Goal: Task Accomplishment & Management: Manage account settings

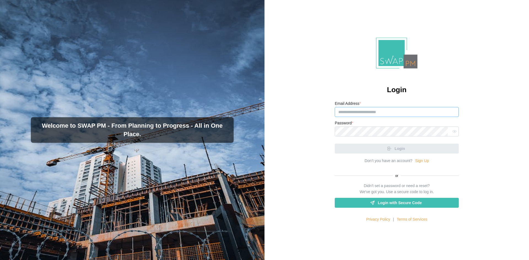
type input "**********"
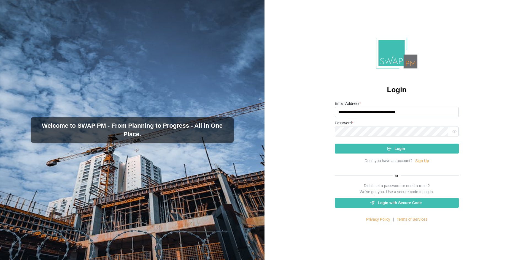
click at [388, 149] on icon "submit" at bounding box center [388, 149] width 1 height 1
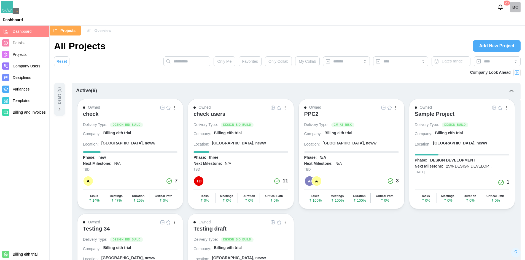
click at [311, 113] on div "PPC2" at bounding box center [311, 114] width 14 height 7
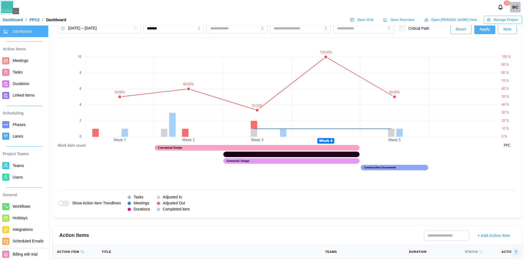
scroll to position [386, 0]
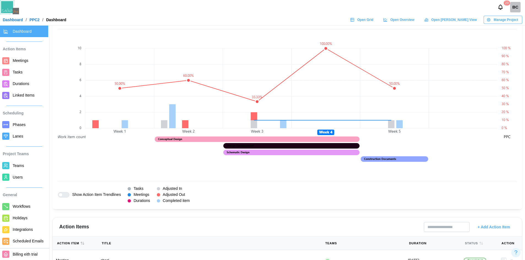
click at [19, 74] on span "Tasks" at bounding box center [18, 72] width 10 height 4
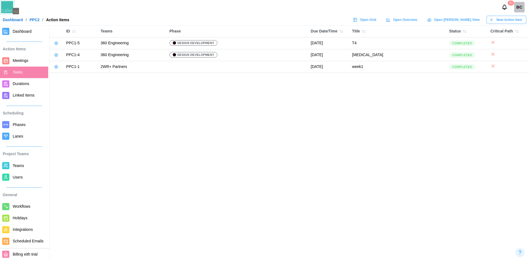
click at [55, 44] on icon at bounding box center [56, 43] width 4 height 4
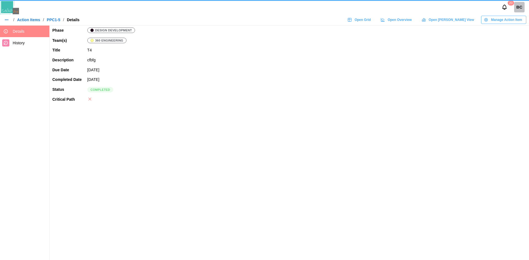
click at [371, 16] on span "Open Grid" at bounding box center [362, 20] width 16 height 8
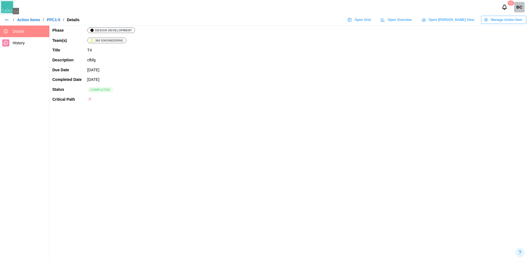
click at [493, 21] on span "Manage Action Item" at bounding box center [506, 20] width 31 height 8
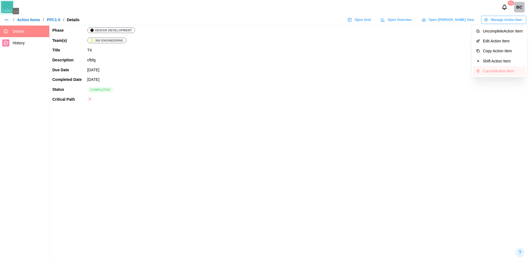
click at [503, 74] on button "Cancel Action Item" at bounding box center [499, 71] width 53 height 10
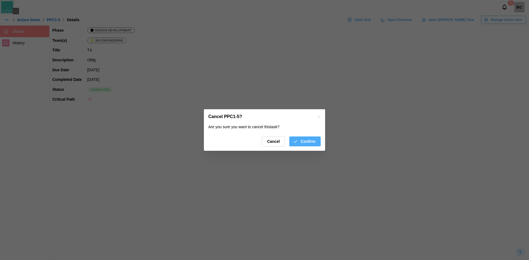
click at [307, 141] on span "Confirm" at bounding box center [307, 141] width 15 height 9
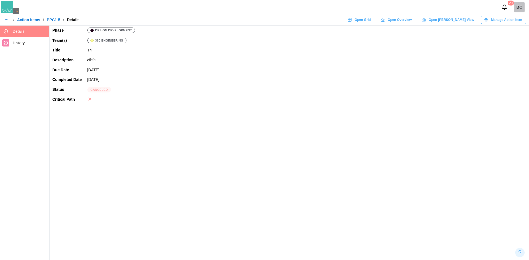
click at [27, 19] on link "Action Items" at bounding box center [28, 20] width 23 height 4
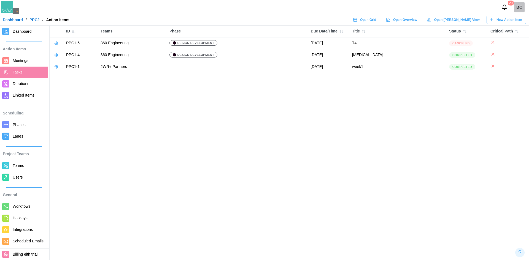
click at [55, 55] on icon at bounding box center [56, 54] width 3 height 3
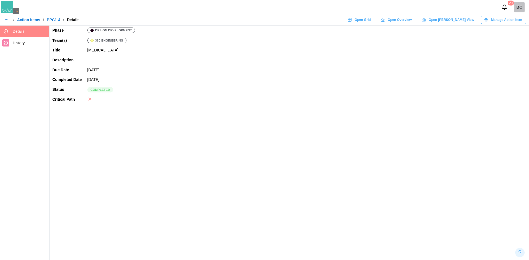
click at [511, 20] on span "Manage Action Item" at bounding box center [506, 20] width 31 height 8
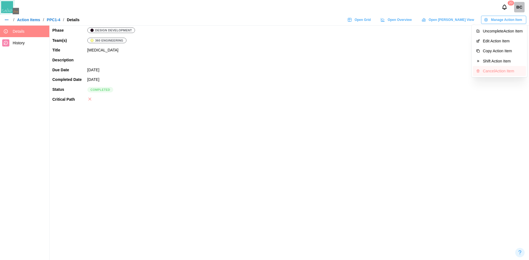
click at [500, 71] on div "Cancel Action Item" at bounding box center [503, 71] width 40 height 4
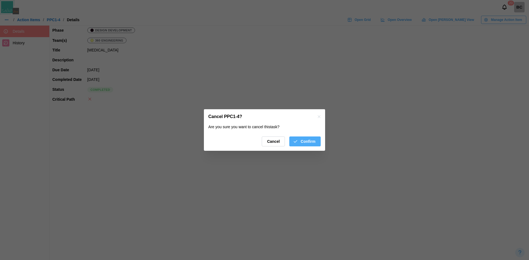
click at [298, 142] on icon "button" at bounding box center [295, 141] width 5 height 5
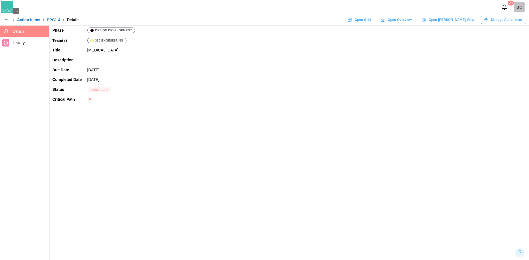
click at [34, 18] on link "Action Items" at bounding box center [28, 20] width 23 height 4
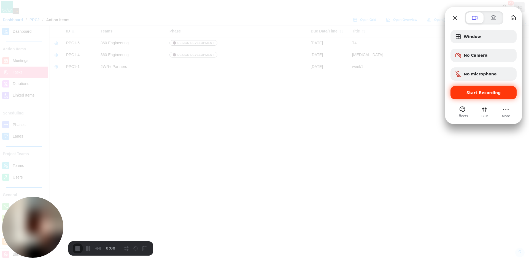
click at [463, 88] on div "Start Recording" at bounding box center [483, 92] width 66 height 13
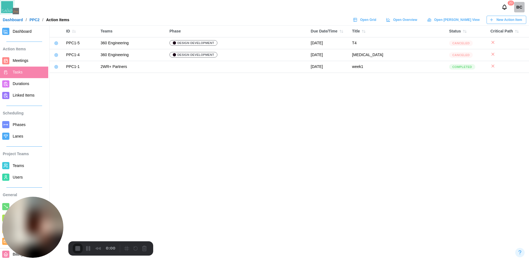
click at [56, 66] on icon at bounding box center [56, 67] width 4 height 4
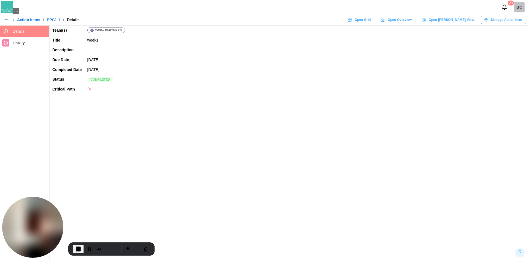
click at [504, 23] on span "Manage Action Item" at bounding box center [506, 20] width 31 height 8
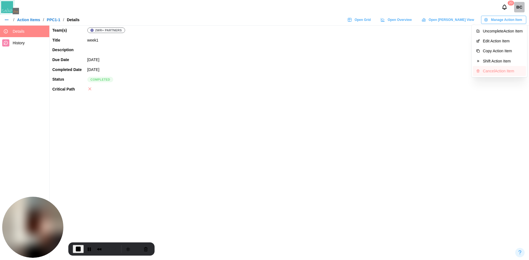
click at [503, 72] on div "Cancel Action Item" at bounding box center [503, 71] width 40 height 4
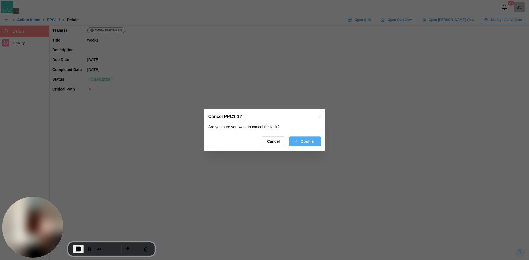
click at [307, 143] on span "Confirm" at bounding box center [307, 141] width 15 height 9
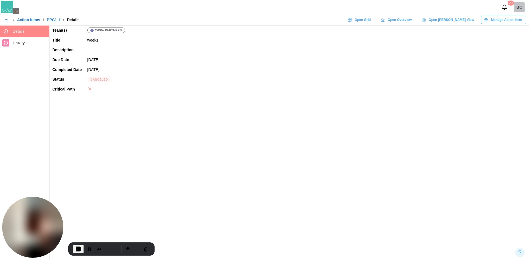
click at [36, 19] on link "Action Items" at bounding box center [28, 20] width 23 height 4
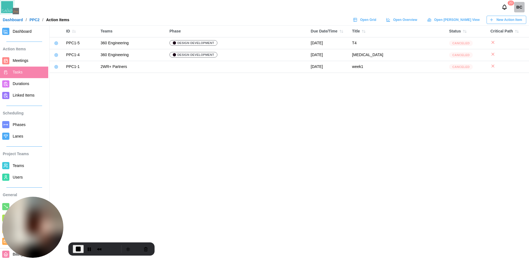
click at [21, 82] on span "Durations" at bounding box center [21, 84] width 17 height 4
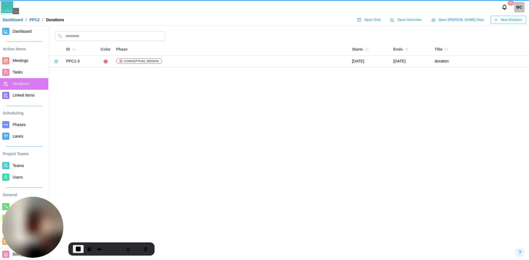
click at [28, 94] on span "Linked Items" at bounding box center [24, 95] width 22 height 4
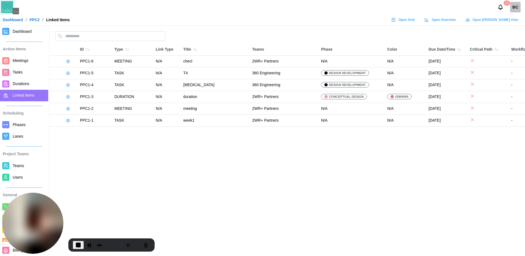
click at [24, 84] on span "Durations" at bounding box center [21, 84] width 17 height 4
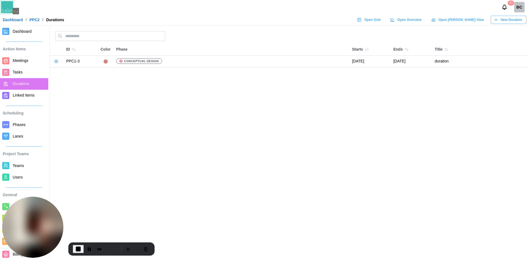
click at [58, 61] on button "button" at bounding box center [56, 62] width 8 height 8
click at [66, 83] on div "Delete Duration" at bounding box center [77, 82] width 27 height 4
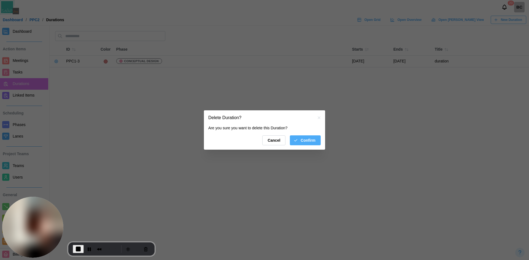
click at [312, 143] on span "Confirm" at bounding box center [307, 140] width 15 height 9
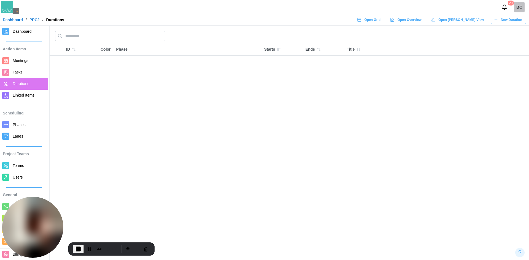
click at [21, 62] on span "Meetings" at bounding box center [21, 60] width 16 height 4
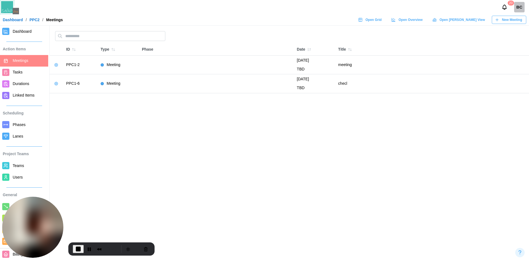
click at [56, 65] on icon "button" at bounding box center [56, 65] width 4 height 4
click at [77, 84] on div "Delete Meeting" at bounding box center [77, 86] width 26 height 4
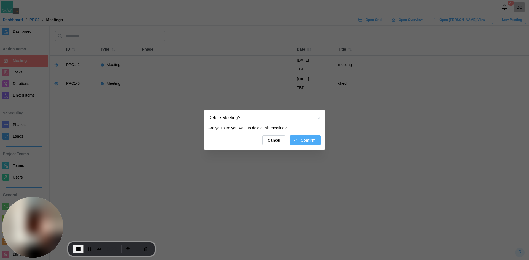
click at [315, 143] on span "Confirm" at bounding box center [307, 140] width 15 height 9
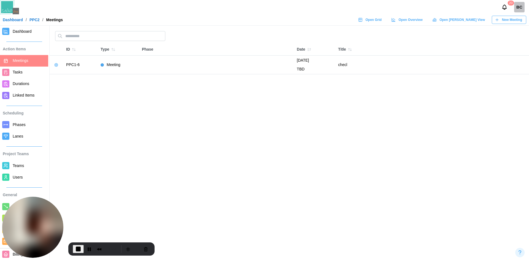
click at [53, 63] on button "button" at bounding box center [56, 65] width 8 height 8
click at [69, 78] on div "Edit Meeting" at bounding box center [77, 76] width 26 height 4
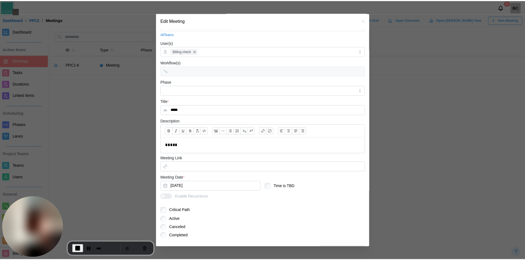
scroll to position [47, 0]
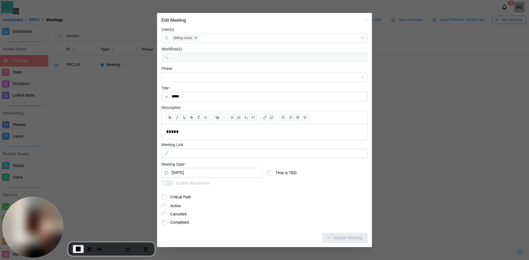
click at [180, 212] on label "Canceled" at bounding box center [177, 215] width 20 height 6
click at [334, 234] on span "Update Meeting" at bounding box center [348, 237] width 29 height 9
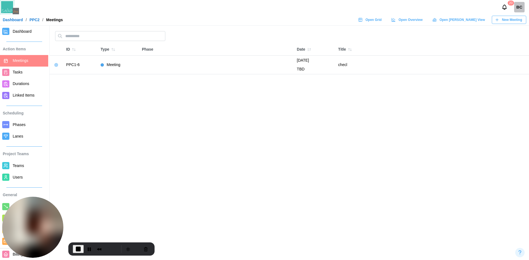
click at [23, 32] on span "Dashboard" at bounding box center [22, 31] width 19 height 4
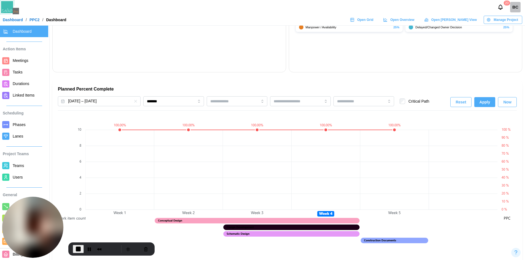
scroll to position [303, 0]
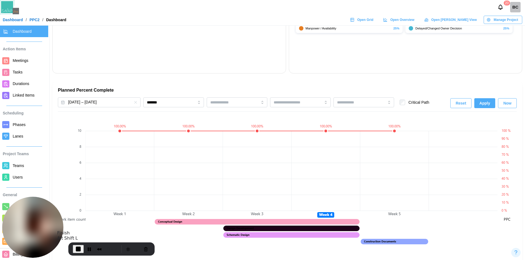
click at [75, 246] on span "End Recording" at bounding box center [78, 249] width 7 height 7
click at [19, 69] on span "Tasks" at bounding box center [29, 72] width 33 height 7
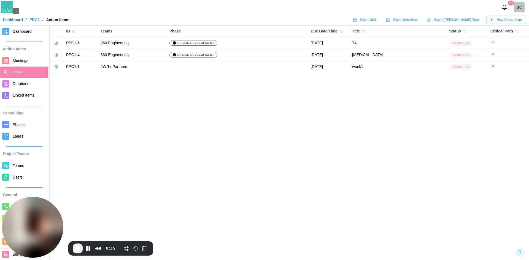
click at [497, 18] on span "New Action Item" at bounding box center [509, 20] width 26 height 8
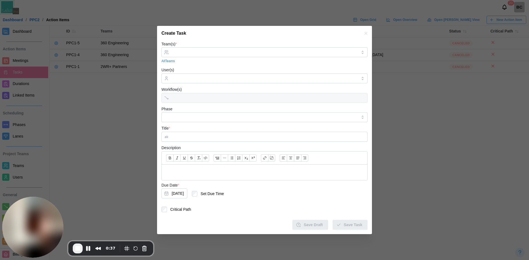
click at [180, 47] on div "Team(s) * All Teams" at bounding box center [264, 52] width 206 height 23
click at [180, 52] on input "Team(s) *" at bounding box center [265, 52] width 186 height 4
click at [193, 83] on div at bounding box center [264, 79] width 206 height 10
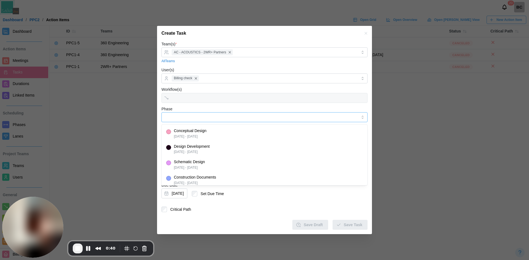
click at [187, 119] on input "Phase" at bounding box center [264, 117] width 206 height 10
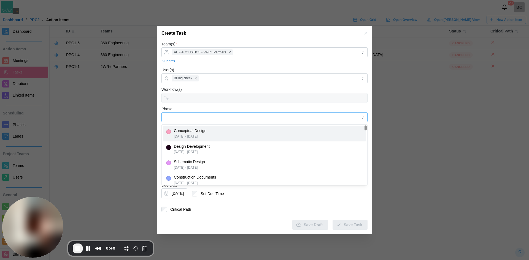
type input "**********"
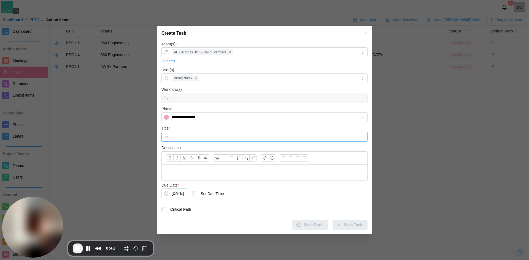
click at [192, 134] on input "Title *" at bounding box center [264, 137] width 206 height 10
type input "******"
click at [211, 167] on div at bounding box center [264, 173] width 205 height 16
click at [182, 191] on button "[DATE]" at bounding box center [174, 194] width 26 height 10
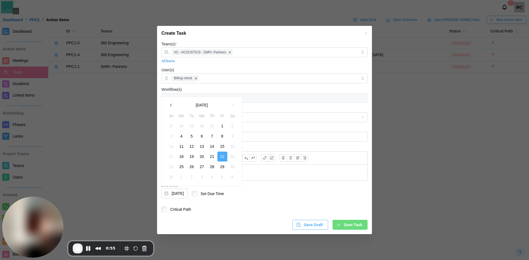
click at [171, 102] on button "button" at bounding box center [171, 105] width 10 height 10
click at [213, 136] on button "10" at bounding box center [212, 136] width 10 height 10
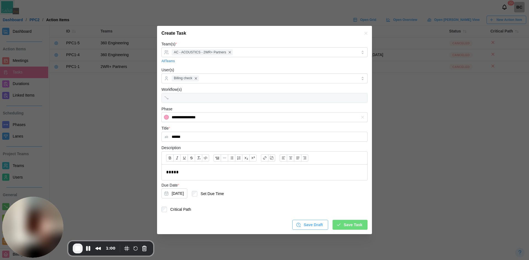
click at [355, 228] on span "Save Task" at bounding box center [353, 224] width 18 height 9
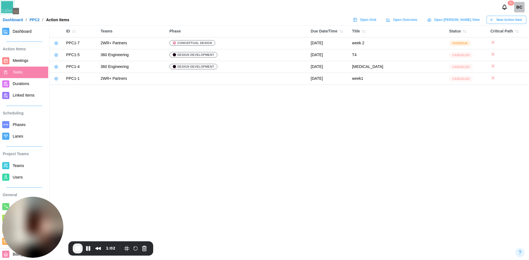
click at [497, 20] on span "New Action Item" at bounding box center [509, 20] width 26 height 8
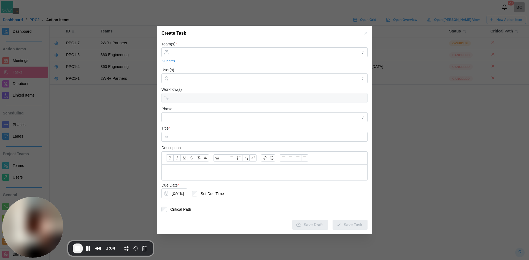
click at [203, 44] on div "Team(s) * All Teams" at bounding box center [264, 52] width 206 height 23
click at [202, 52] on input "Team(s) *" at bounding box center [265, 52] width 186 height 4
click at [203, 79] on input "User(s)" at bounding box center [265, 78] width 186 height 4
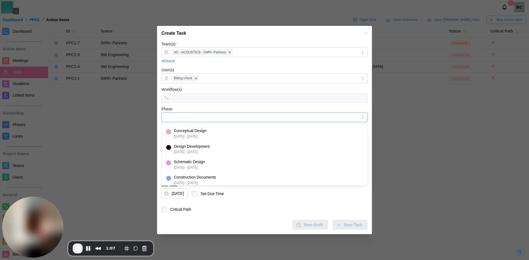
click at [195, 121] on input "Phase" at bounding box center [264, 117] width 206 height 10
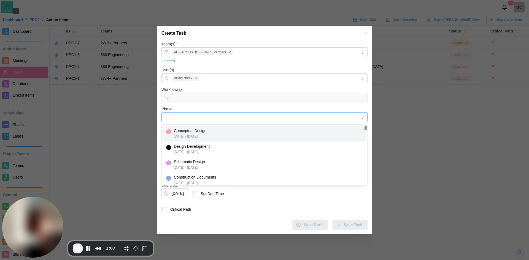
type input "**********"
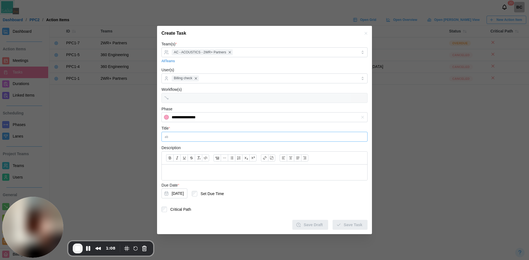
click at [193, 138] on input "Title *" at bounding box center [264, 137] width 206 height 10
type input "*****"
click at [199, 178] on div at bounding box center [264, 173] width 205 height 16
click at [186, 194] on button "[DATE]" at bounding box center [174, 194] width 26 height 10
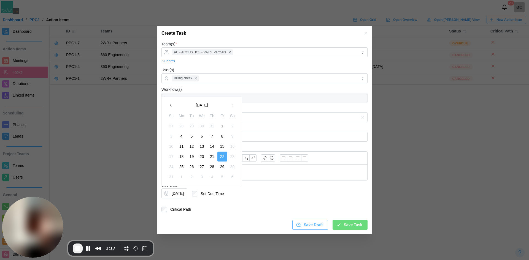
click at [200, 137] on button "6" at bounding box center [202, 136] width 10 height 10
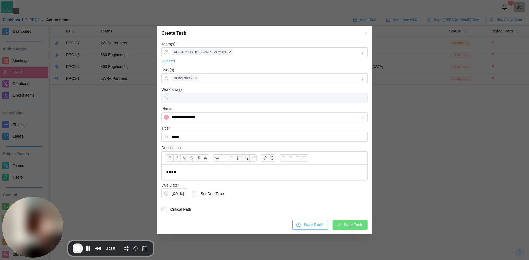
click at [345, 227] on div "Save Task" at bounding box center [349, 224] width 26 height 9
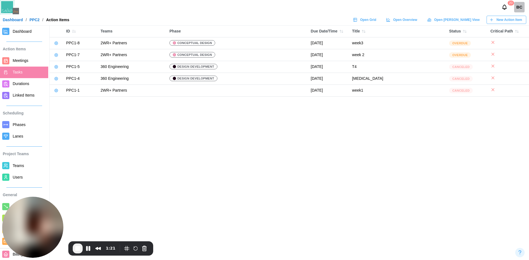
click at [20, 31] on span "Dashboard" at bounding box center [22, 31] width 19 height 4
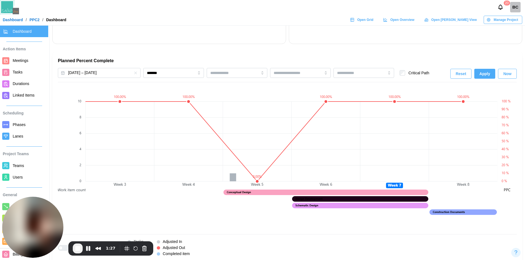
scroll to position [330, 0]
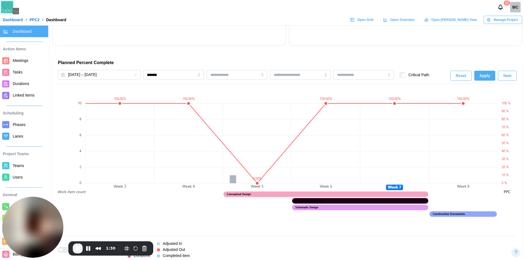
click at [257, 183] on canvas at bounding box center [291, 159] width 412 height 145
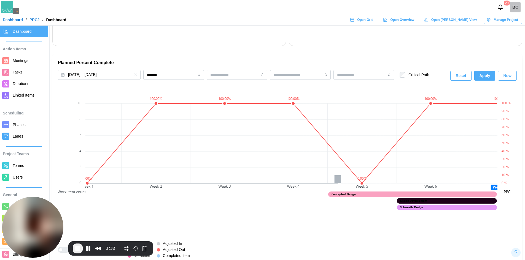
scroll to position [0, 0]
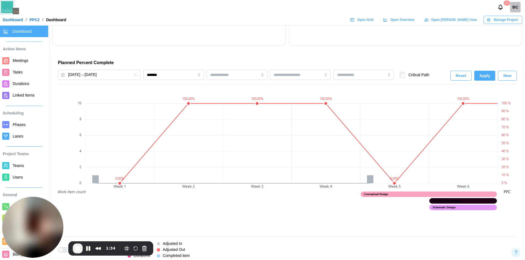
click at [121, 182] on canvas at bounding box center [291, 159] width 412 height 145
click at [181, 76] on input "*******" at bounding box center [173, 75] width 61 height 10
type input "********"
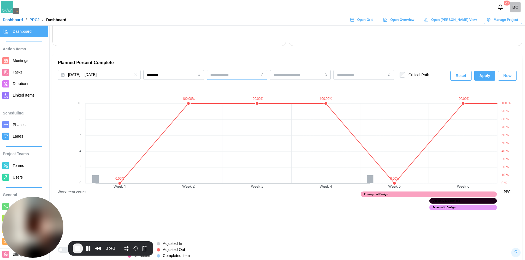
click at [243, 73] on input "search" at bounding box center [228, 75] width 37 height 4
click at [482, 74] on span "Apply" at bounding box center [484, 75] width 11 height 9
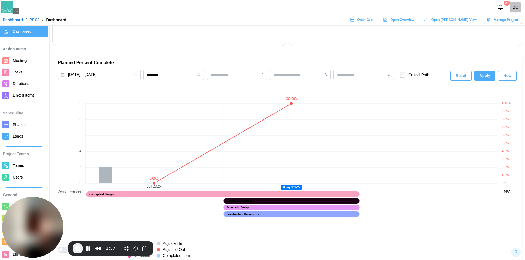
click at [24, 63] on span "Meetings" at bounding box center [21, 60] width 16 height 4
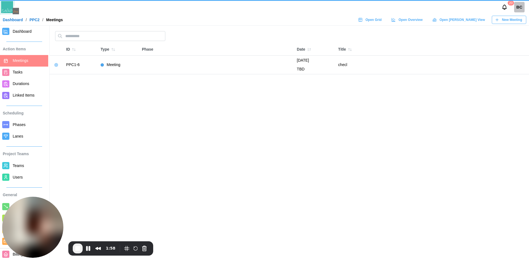
click at [17, 74] on span "Tasks" at bounding box center [18, 72] width 10 height 4
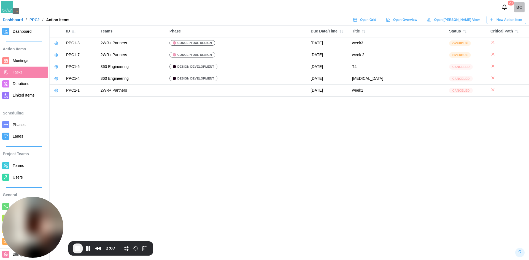
drag, startPoint x: 367, startPoint y: 43, endPoint x: 336, endPoint y: 43, distance: 30.8
click at [336, 43] on td "[DATE]" at bounding box center [328, 43] width 41 height 12
click at [82, 253] on div "Recorder controls - play pause" at bounding box center [78, 249] width 10 height 10
click at [74, 246] on button "End Recording" at bounding box center [78, 249] width 10 height 10
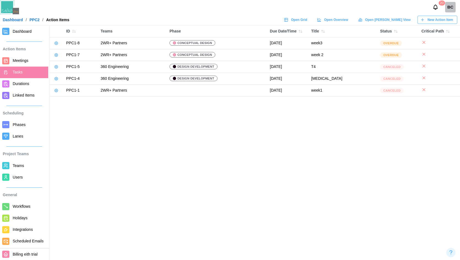
click at [459, 119] on main "ID Teams Phase Due Date/Time Title Status Critical Path PPC1-8 2WR+ Partners Co…" at bounding box center [230, 130] width 460 height 260
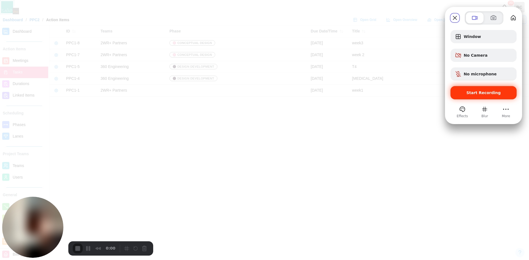
click at [479, 94] on span "Start Recording" at bounding box center [483, 93] width 34 height 4
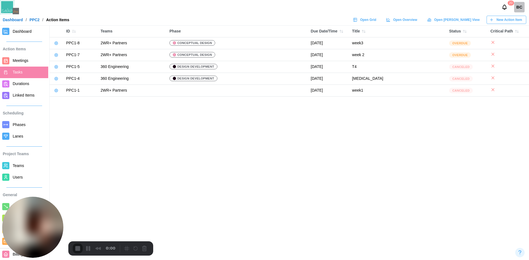
click at [55, 43] on icon at bounding box center [56, 43] width 3 height 3
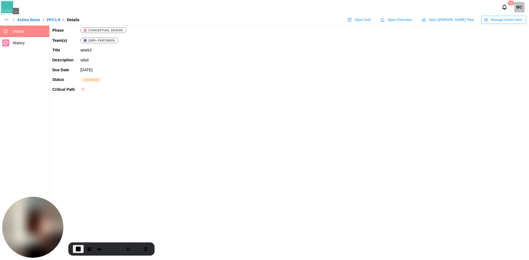
click at [510, 22] on span "Manage Action Item" at bounding box center [506, 20] width 31 height 8
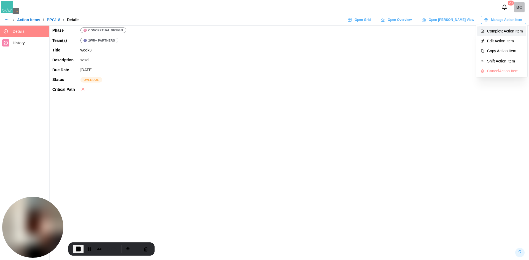
click at [509, 29] on div "Complete Action Item" at bounding box center [505, 31] width 36 height 4
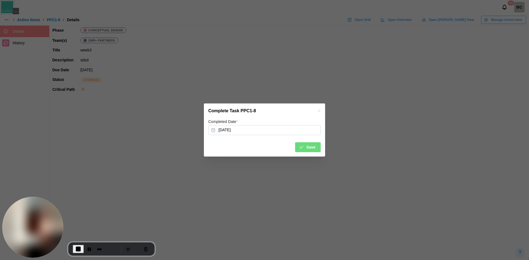
click at [302, 146] on icon "submit" at bounding box center [301, 147] width 5 height 5
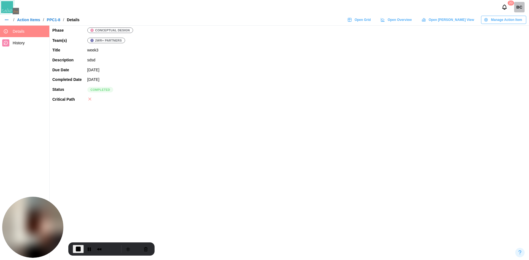
click at [25, 21] on link "Action Items" at bounding box center [28, 20] width 23 height 4
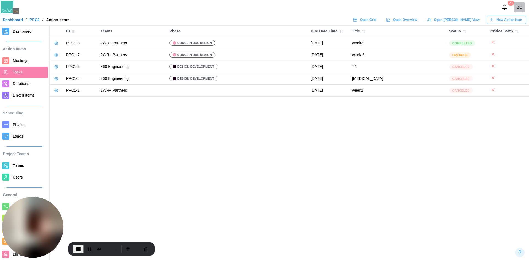
click at [21, 33] on span "Dashboard" at bounding box center [22, 31] width 19 height 4
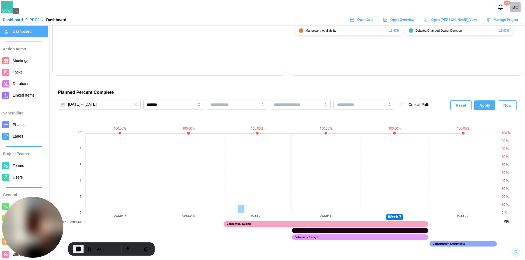
scroll to position [386, 0]
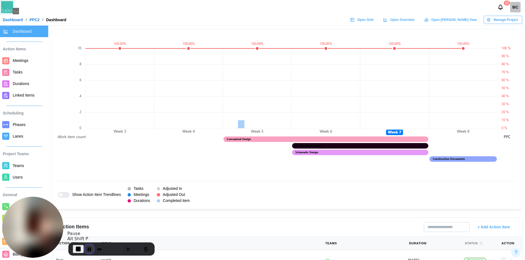
click at [87, 248] on button "Pause Recording" at bounding box center [89, 249] width 9 height 9
click at [85, 248] on span "Play Recording" at bounding box center [88, 249] width 7 height 7
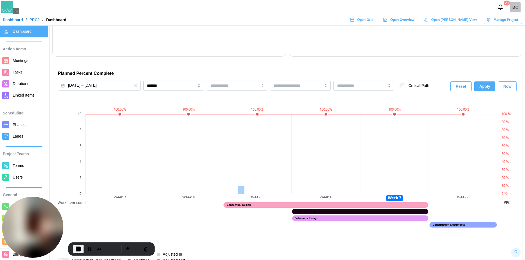
scroll to position [303, 0]
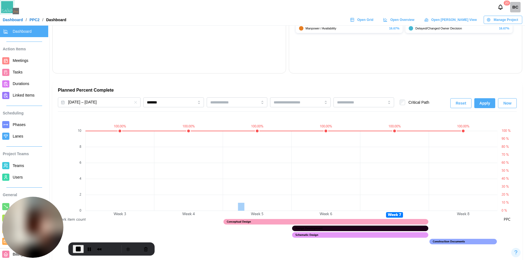
click at [479, 100] on button "Apply" at bounding box center [484, 103] width 21 height 10
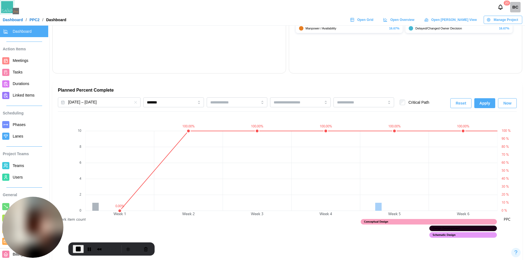
click at [178, 96] on div "Planned Percent Complete Jul 10, 2025 – Aug 29, 2025 ******* Critical Path Rese…" at bounding box center [287, 186] width 459 height 199
click at [172, 99] on input "*******" at bounding box center [173, 102] width 61 height 10
click at [486, 104] on span "Apply" at bounding box center [484, 103] width 11 height 9
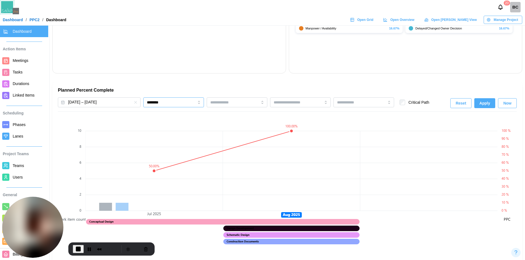
click at [179, 106] on input "********" at bounding box center [173, 102] width 61 height 10
click at [478, 102] on button "Apply" at bounding box center [484, 103] width 21 height 10
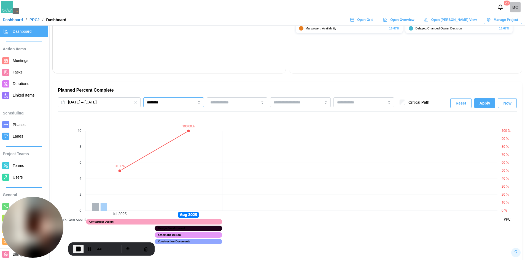
click at [161, 104] on input "********" at bounding box center [173, 102] width 61 height 10
type input "*******"
click at [484, 102] on span "Apply" at bounding box center [484, 103] width 11 height 9
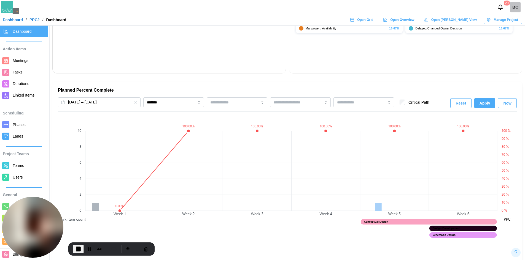
click at [394, 212] on canvas at bounding box center [291, 187] width 412 height 145
click at [81, 249] on button "End Recording" at bounding box center [78, 249] width 11 height 8
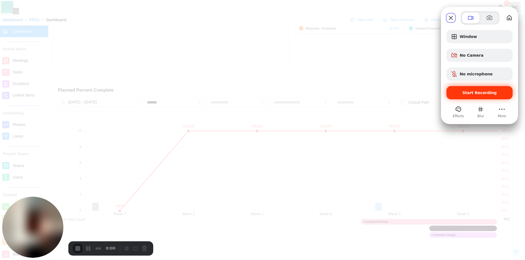
click at [454, 93] on span "Start Recording" at bounding box center [479, 93] width 57 height 4
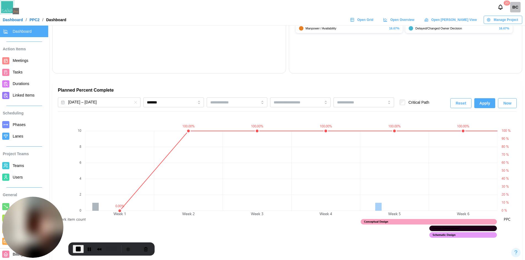
click at [15, 74] on span "Tasks" at bounding box center [18, 72] width 10 height 4
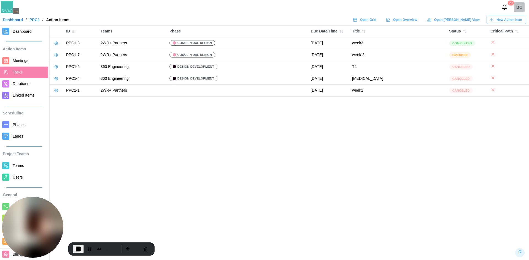
click at [56, 56] on icon at bounding box center [56, 55] width 4 height 4
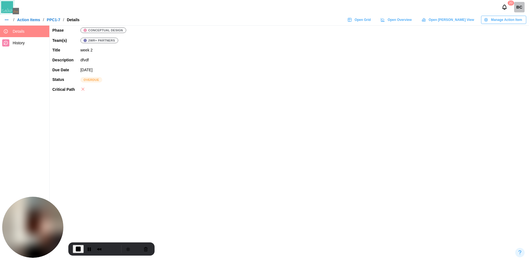
click at [500, 19] on span "Manage Action Item" at bounding box center [506, 20] width 31 height 8
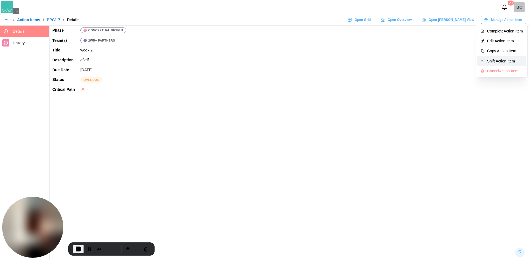
click at [507, 60] on div "Shift Action Item" at bounding box center [505, 61] width 36 height 4
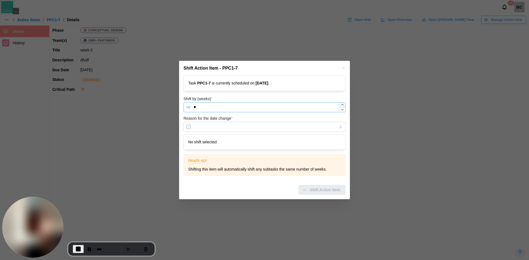
type input "*"
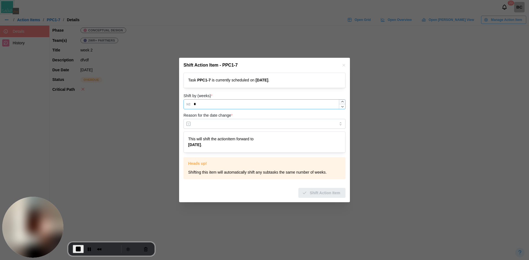
click at [342, 104] on icon "button" at bounding box center [342, 102] width 4 height 4
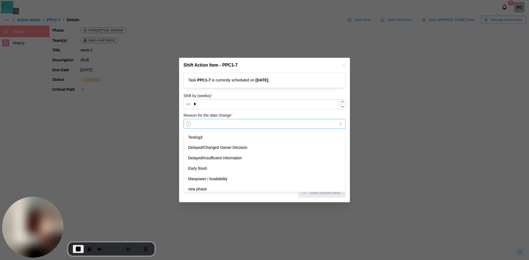
click at [247, 125] on input "Reason for the date change *" at bounding box center [264, 124] width 162 height 10
type input "********"
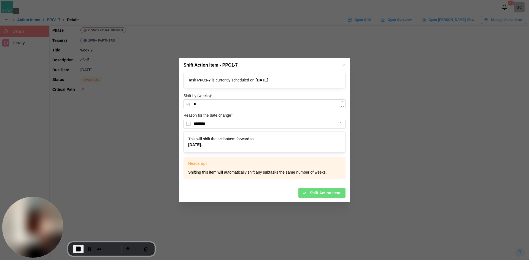
click at [319, 191] on span "Shift Action Item" at bounding box center [325, 192] width 31 height 9
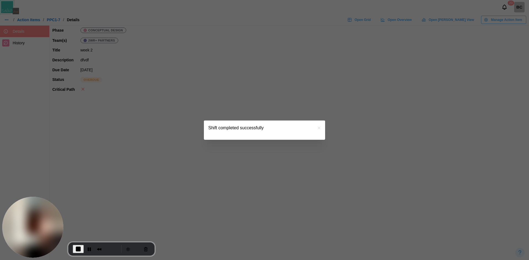
click at [318, 128] on icon "button" at bounding box center [319, 128] width 2 height 2
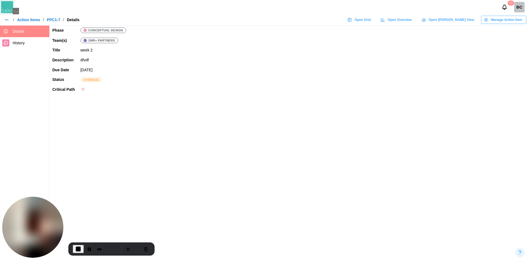
click at [32, 18] on link "Action Items" at bounding box center [28, 20] width 23 height 4
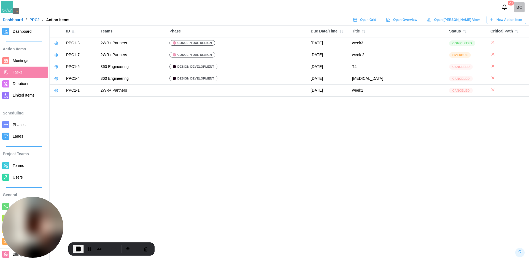
click at [25, 31] on span "Dashboard" at bounding box center [22, 31] width 19 height 4
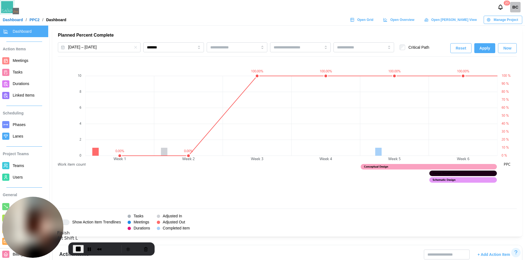
click at [78, 252] on button "End Recording" at bounding box center [78, 249] width 11 height 8
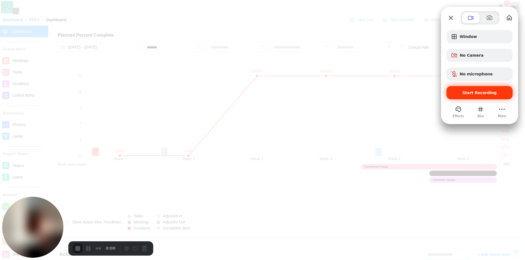
click at [467, 89] on div "Start Recording" at bounding box center [479, 92] width 66 height 13
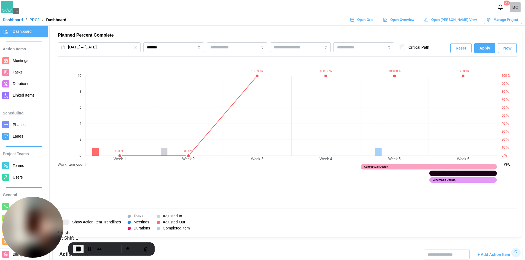
click at [76, 249] on span "End Recording" at bounding box center [78, 249] width 7 height 7
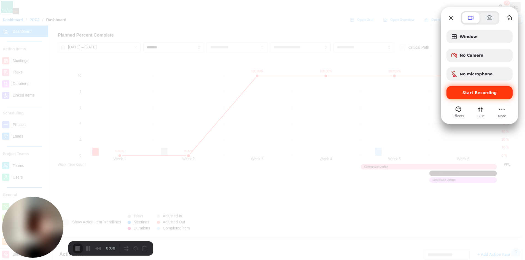
click at [475, 94] on span "Start Recording" at bounding box center [479, 93] width 34 height 4
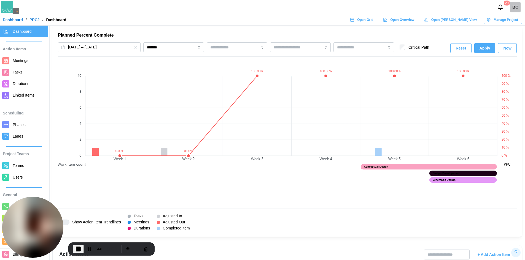
click at [15, 74] on span "Tasks" at bounding box center [18, 72] width 10 height 4
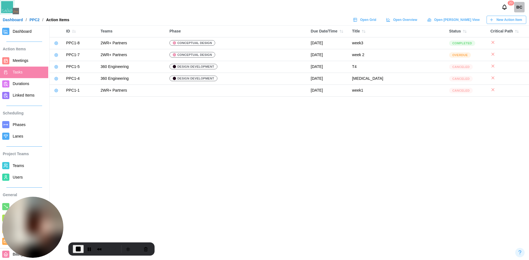
click at [57, 55] on icon at bounding box center [56, 55] width 4 height 4
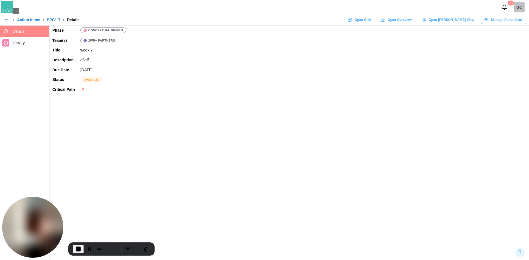
click at [500, 21] on span "Manage Action Item" at bounding box center [506, 20] width 31 height 8
click at [505, 31] on div "Complete Action Item" at bounding box center [505, 31] width 36 height 4
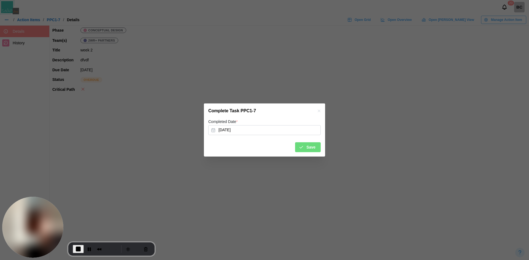
click at [306, 148] on div "Save" at bounding box center [307, 147] width 17 height 9
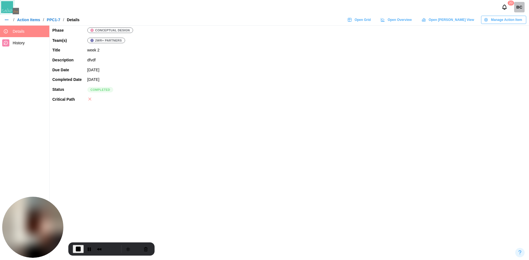
click at [35, 19] on link "Action Items" at bounding box center [28, 20] width 23 height 4
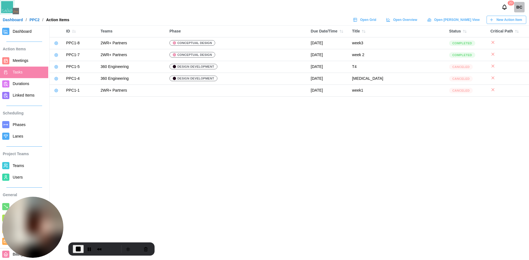
click at [34, 32] on span "Dashboard" at bounding box center [29, 31] width 33 height 7
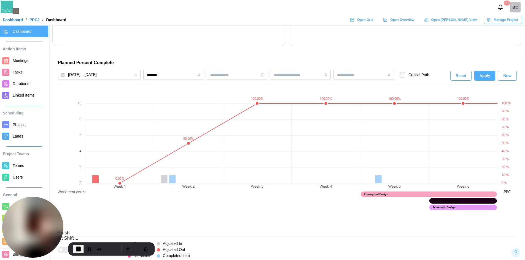
click at [80, 248] on span "End Recording" at bounding box center [78, 249] width 7 height 7
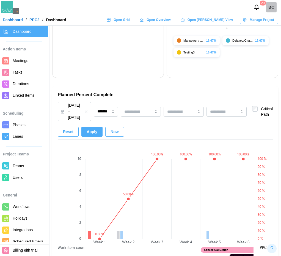
scroll to position [468, 0]
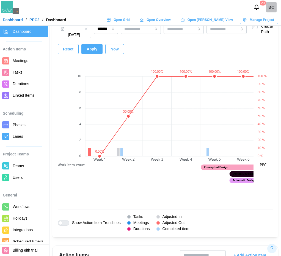
click at [23, 69] on span "Tasks" at bounding box center [29, 72] width 33 height 7
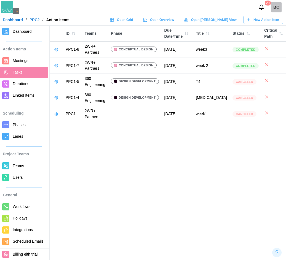
click at [260, 21] on span "New Action Item" at bounding box center [266, 20] width 26 height 8
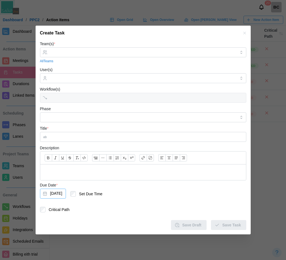
click at [66, 193] on button "[DATE]" at bounding box center [53, 194] width 26 height 10
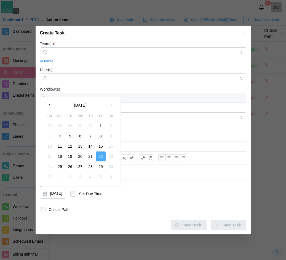
click at [46, 105] on button "button" at bounding box center [50, 105] width 10 height 10
click at [89, 168] on button "31" at bounding box center [90, 167] width 10 height 10
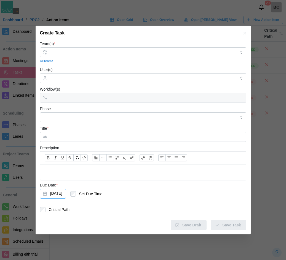
click at [63, 194] on button "Jul 31, 2025" at bounding box center [53, 194] width 26 height 10
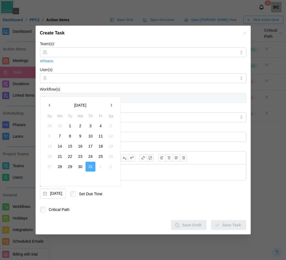
click at [79, 157] on button "23" at bounding box center [80, 156] width 10 height 10
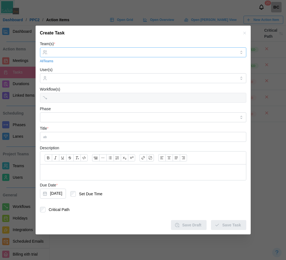
click at [67, 51] on input "Team(s) *" at bounding box center [143, 52] width 186 height 4
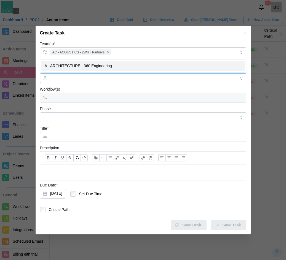
click at [69, 77] on input "User(s)" at bounding box center [143, 78] width 186 height 4
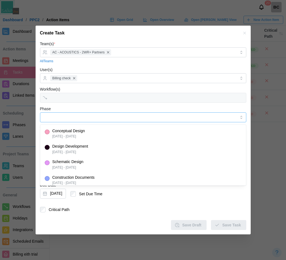
click at [69, 113] on input "Phase" at bounding box center [143, 117] width 206 height 10
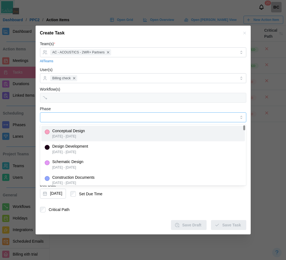
type input "**********"
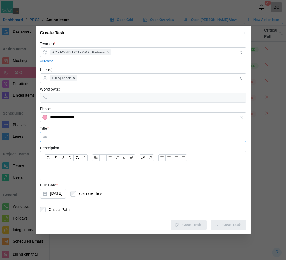
click at [70, 138] on input "Title *" at bounding box center [143, 137] width 206 height 10
type input "*****"
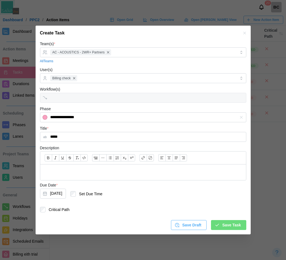
click at [241, 228] on button "Save Task" at bounding box center [228, 225] width 35 height 10
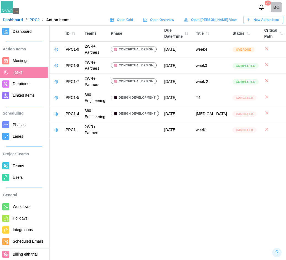
click at [23, 32] on span "Dashboard" at bounding box center [22, 31] width 19 height 4
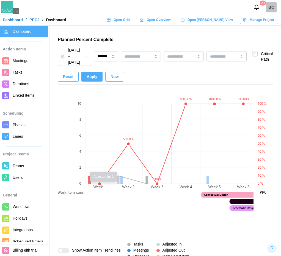
click at [118, 188] on canvas at bounding box center [171, 159] width 173 height 145
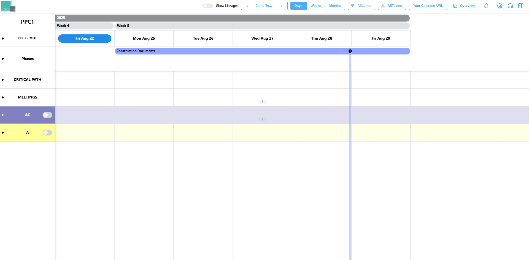
scroll to position [0, 1011]
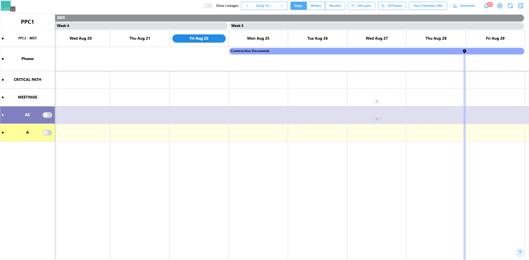
click at [524, 6] on icon "button" at bounding box center [520, 5] width 7 height 7
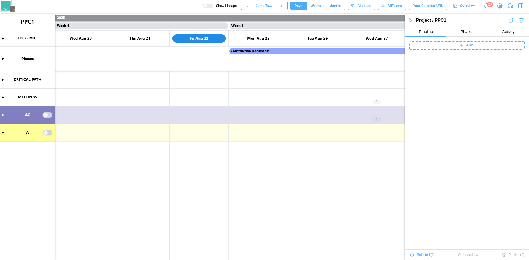
scroll to position [252, 0]
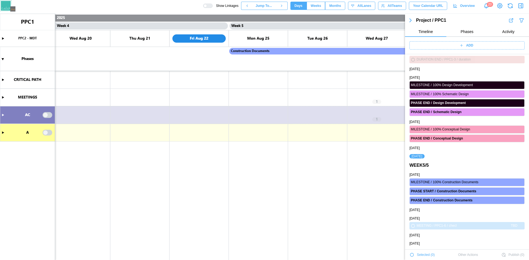
click at [413, 256] on icon "button" at bounding box center [411, 254] width 3 height 3
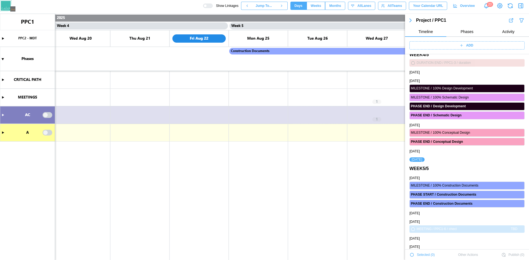
click at [412, 254] on icon "button" at bounding box center [411, 254] width 3 height 3
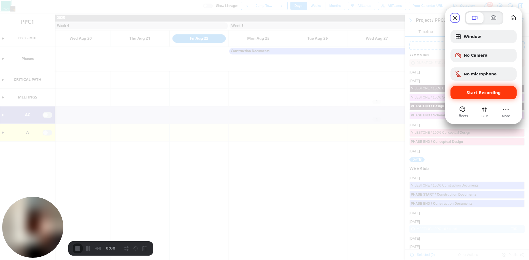
click at [464, 95] on div "Start Recording" at bounding box center [483, 92] width 66 height 13
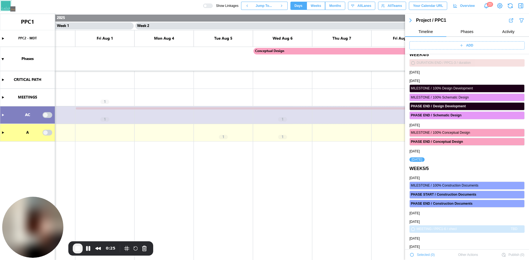
scroll to position [0, 0]
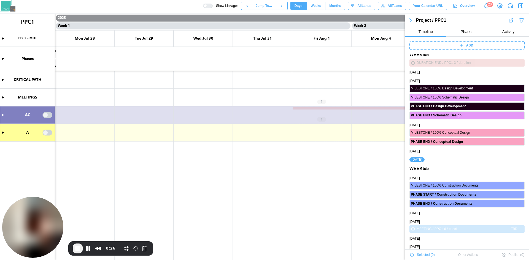
click at [73, 63] on canvas at bounding box center [264, 137] width 529 height 246
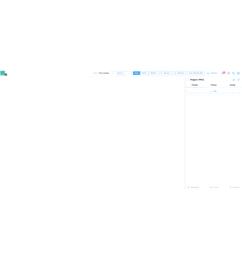
scroll to position [248, 0]
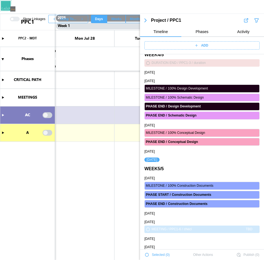
click at [143, 21] on icon "button" at bounding box center [145, 20] width 7 height 7
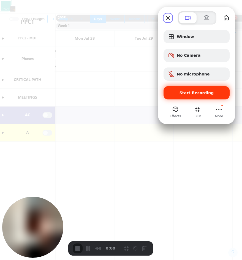
click at [213, 87] on div "Start Recording" at bounding box center [197, 92] width 66 height 13
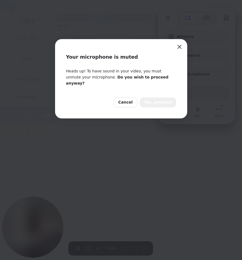
click at [167, 99] on span "Yes, proceed" at bounding box center [158, 102] width 28 height 6
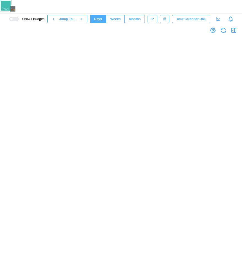
scroll to position [0, 2119]
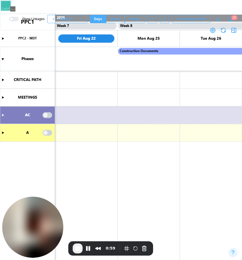
click at [51, 116] on canvas at bounding box center [121, 137] width 242 height 246
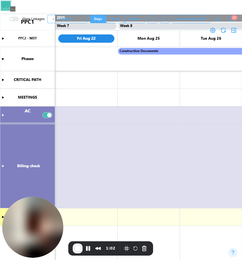
click at [2, 167] on canvas at bounding box center [121, 137] width 242 height 246
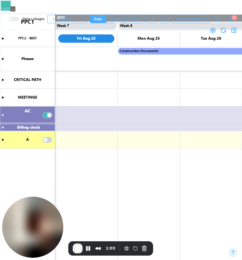
click at [4, 127] on canvas at bounding box center [121, 137] width 242 height 246
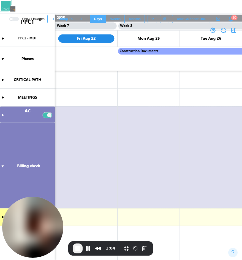
click at [48, 114] on canvas at bounding box center [121, 137] width 242 height 246
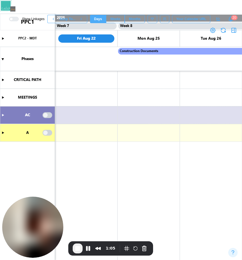
scroll to position [0, 2270]
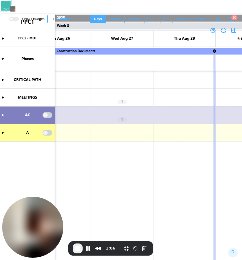
click at [3, 115] on canvas at bounding box center [121, 137] width 242 height 246
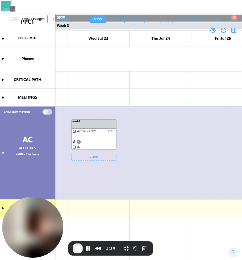
scroll to position [0, 736]
drag, startPoint x: 100, startPoint y: 124, endPoint x: 164, endPoint y: 126, distance: 64.5
click at [164, 126] on canvas at bounding box center [121, 137] width 242 height 246
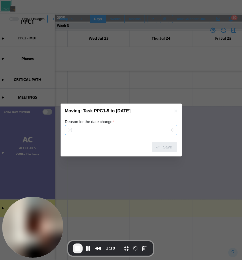
click at [123, 128] on input "Reason for the date change *" at bounding box center [121, 130] width 112 height 10
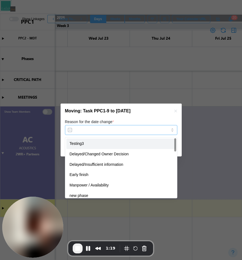
type input "********"
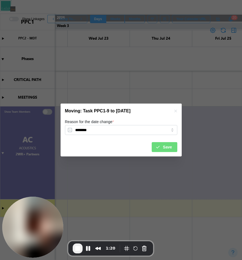
click at [162, 143] on div "Save" at bounding box center [163, 146] width 17 height 9
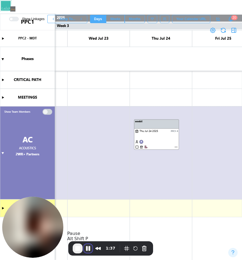
click at [86, 247] on button "Pause Recording" at bounding box center [88, 248] width 9 height 9
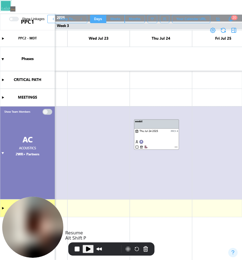
click at [90, 249] on span "Play Recording" at bounding box center [88, 249] width 7 height 7
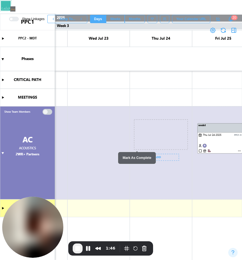
drag, startPoint x: 156, startPoint y: 124, endPoint x: 221, endPoint y: 126, distance: 65.0
click at [221, 126] on canvas at bounding box center [121, 137] width 242 height 246
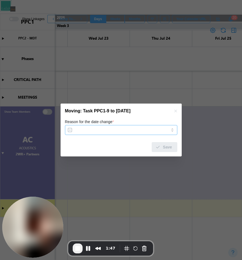
click at [117, 127] on input "Reason for the date change *" at bounding box center [121, 130] width 112 height 10
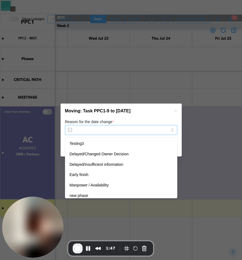
type input "********"
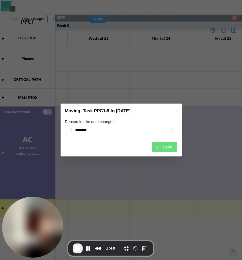
click at [155, 147] on button "Save" at bounding box center [165, 147] width 26 height 10
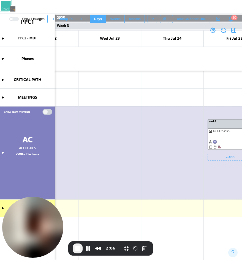
scroll to position [0, 724]
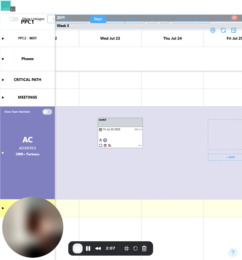
drag, startPoint x: 219, startPoint y: 122, endPoint x: 101, endPoint y: 116, distance: 118.3
click at [101, 116] on canvas at bounding box center [121, 137] width 242 height 246
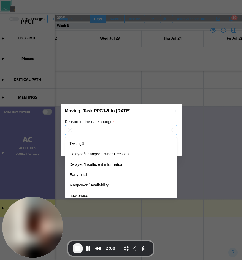
click at [135, 128] on input "Reason for the date change *" at bounding box center [121, 130] width 112 height 10
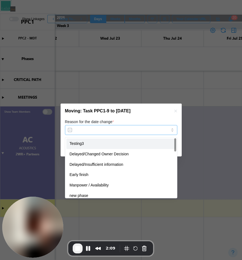
type input "********"
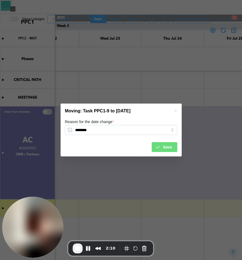
click at [167, 140] on div "Save" at bounding box center [121, 145] width 112 height 14
click at [162, 146] on div "Save" at bounding box center [163, 146] width 17 height 9
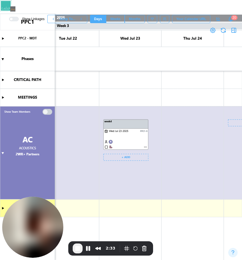
scroll to position [0, 662]
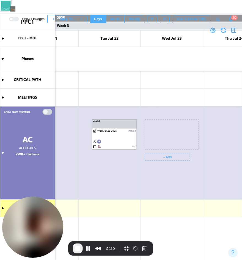
drag, startPoint x: 168, startPoint y: 121, endPoint x: 109, endPoint y: 122, distance: 59.2
click at [109, 122] on canvas at bounding box center [121, 137] width 242 height 246
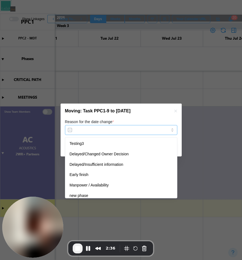
click at [125, 128] on input "Reason for the date change *" at bounding box center [121, 130] width 112 height 10
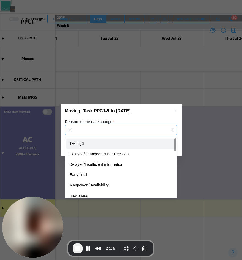
type input "********"
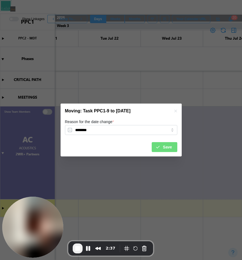
click at [169, 147] on span "Save" at bounding box center [167, 146] width 9 height 9
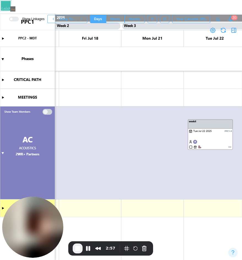
scroll to position [0, 544]
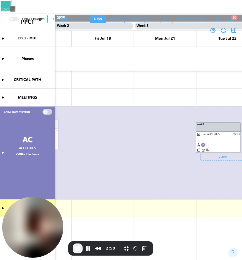
drag, startPoint x: 229, startPoint y: 127, endPoint x: 105, endPoint y: 124, distance: 123.7
click at [105, 124] on canvas at bounding box center [121, 137] width 242 height 246
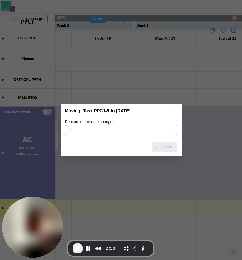
click at [125, 129] on input "Reason for the date change *" at bounding box center [121, 130] width 112 height 10
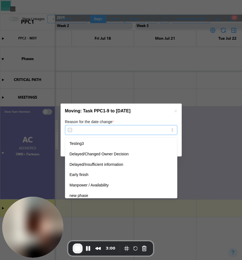
type input "********"
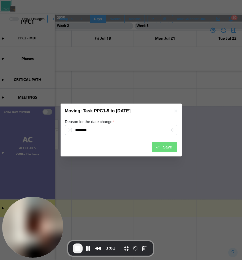
click at [160, 144] on div "Save" at bounding box center [163, 146] width 17 height 9
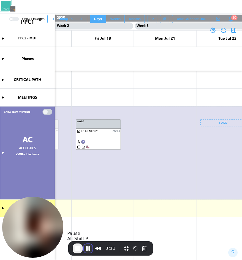
click at [91, 251] on button "Pause Recording" at bounding box center [88, 248] width 9 height 9
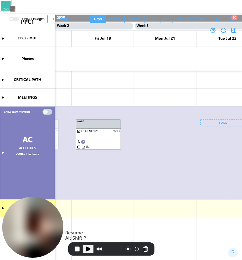
click at [91, 246] on span "Play Recording" at bounding box center [88, 249] width 7 height 7
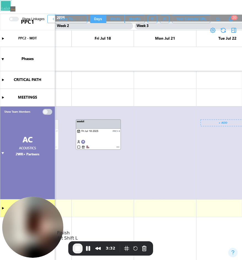
click at [79, 248] on span "End Recording" at bounding box center [77, 248] width 7 height 7
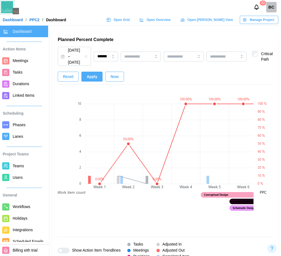
click at [153, 210] on canvas at bounding box center [171, 159] width 173 height 145
click at [26, 61] on span "Meetings" at bounding box center [21, 60] width 16 height 4
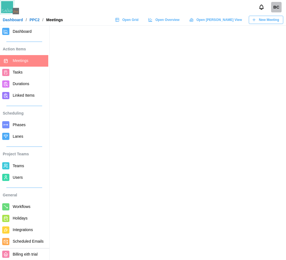
click at [32, 35] on link "Dashboard" at bounding box center [24, 32] width 48 height 12
click at [34, 31] on span "Dashboard" at bounding box center [29, 31] width 33 height 7
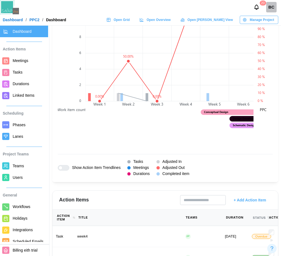
click at [14, 59] on span "Meetings" at bounding box center [21, 60] width 16 height 4
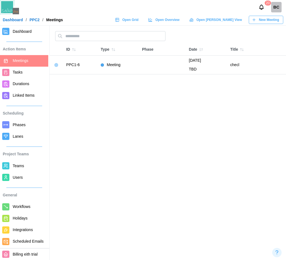
click at [27, 33] on span "Dashboard" at bounding box center [22, 31] width 19 height 4
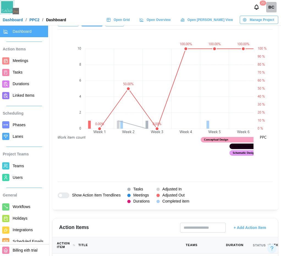
click at [63, 198] on div at bounding box center [66, 195] width 7 height 5
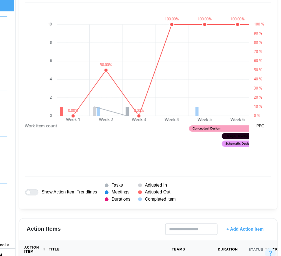
scroll to position [495, 0]
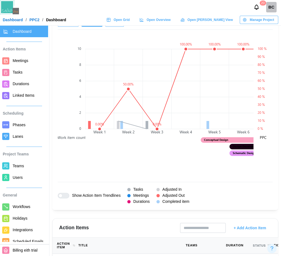
click at [28, 66] on link "Meetings" at bounding box center [24, 61] width 48 height 12
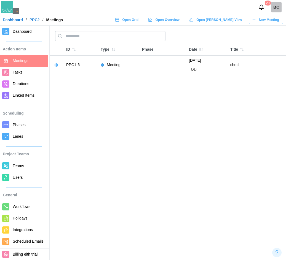
click at [24, 34] on span "Dashboard" at bounding box center [22, 31] width 19 height 4
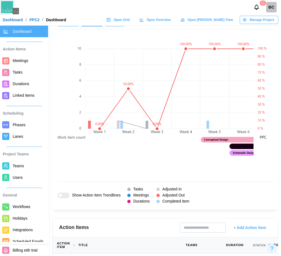
click at [25, 128] on span "Phases" at bounding box center [29, 124] width 33 height 7
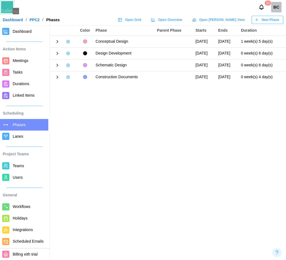
click at [35, 33] on span "Dashboard" at bounding box center [29, 31] width 33 height 7
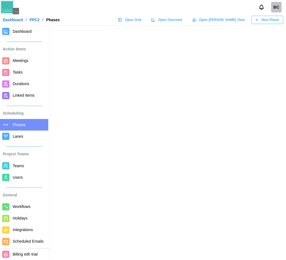
click at [24, 31] on span "Dashboard" at bounding box center [22, 31] width 19 height 4
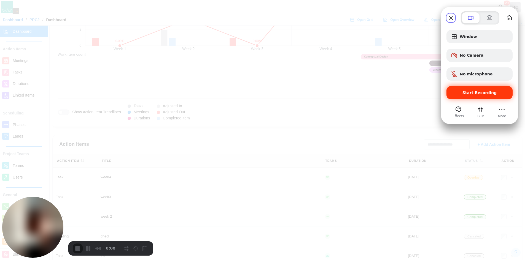
click at [285, 87] on div "Start Recording" at bounding box center [479, 92] width 66 height 13
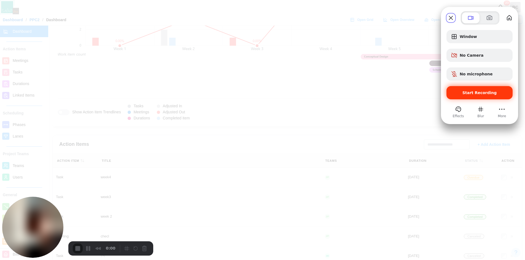
click at [285, 89] on div "Start Recording" at bounding box center [479, 92] width 66 height 13
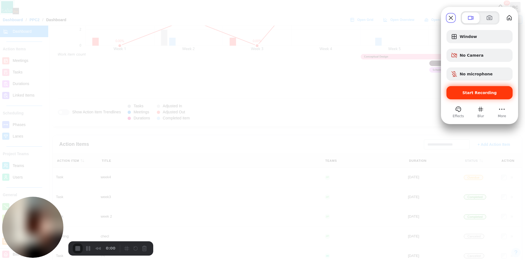
click at [285, 93] on span "Start Recording" at bounding box center [479, 93] width 34 height 4
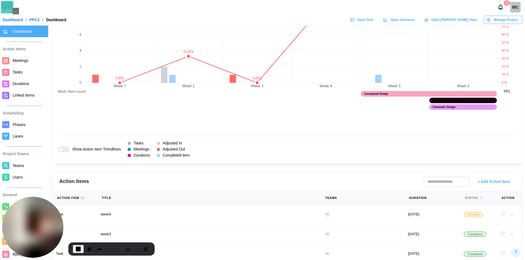
scroll to position [351, 0]
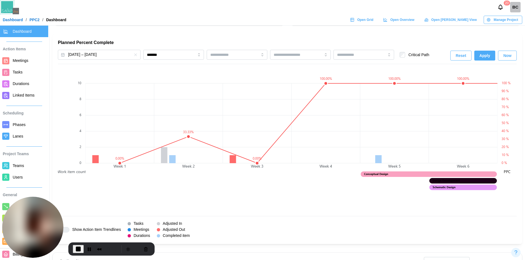
click at [15, 71] on span "Tasks" at bounding box center [18, 72] width 10 height 4
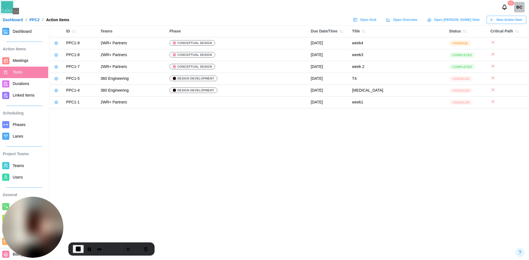
click at [55, 54] on icon at bounding box center [56, 55] width 4 height 4
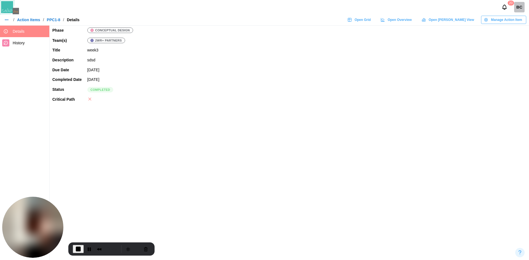
drag, startPoint x: 442, startPoint y: 52, endPoint x: 286, endPoint y: 61, distance: 155.9
click at [285, 61] on p "sdsd" at bounding box center [306, 60] width 439 height 6
click at [285, 20] on span "Manage Action Item" at bounding box center [506, 20] width 31 height 8
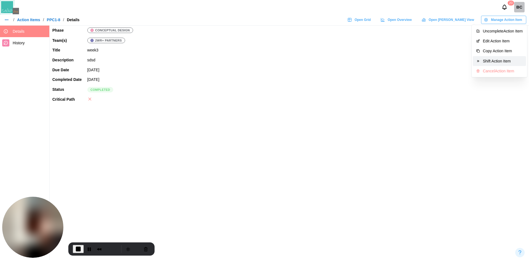
click at [285, 61] on div "Shift Action Item" at bounding box center [503, 61] width 40 height 4
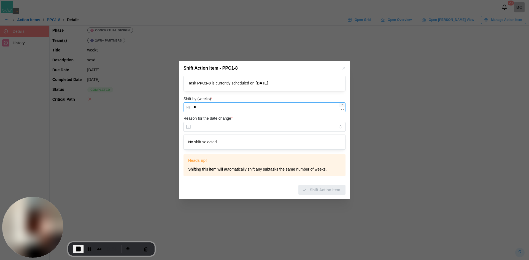
type input "*"
click at [285, 106] on div at bounding box center [342, 107] width 6 height 9
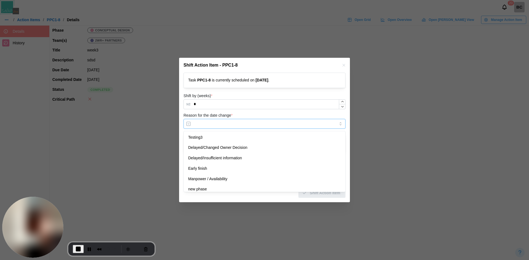
click at [285, 122] on input "Reason for the date change *" at bounding box center [264, 124] width 162 height 10
type input "**********"
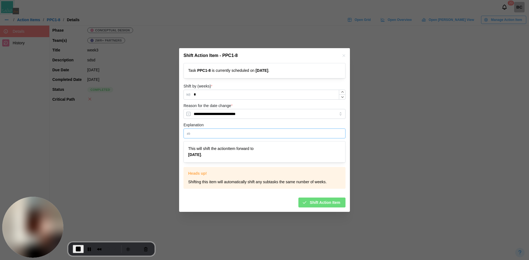
click at [282, 132] on input "Explanation" at bounding box center [264, 134] width 162 height 10
type input "******"
click at [285, 201] on span "Shift Action Item" at bounding box center [325, 202] width 31 height 9
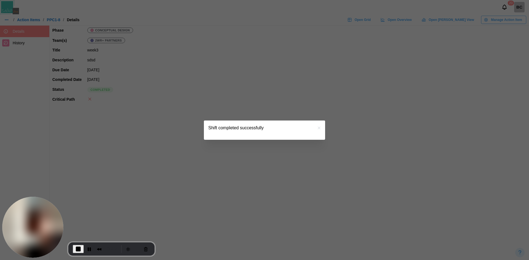
click at [285, 128] on icon "button" at bounding box center [319, 128] width 4 height 4
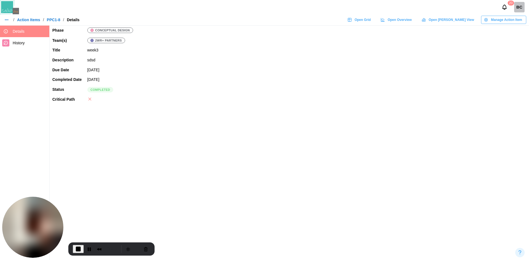
click at [4, 21] on icon "button" at bounding box center [6, 20] width 4 height 4
click at [11, 31] on div "Dashboard" at bounding box center [17, 32] width 20 height 6
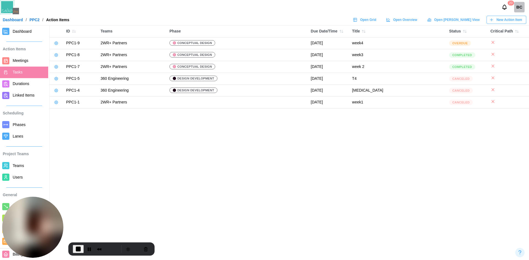
click at [15, 33] on span "Dashboard" at bounding box center [22, 31] width 19 height 4
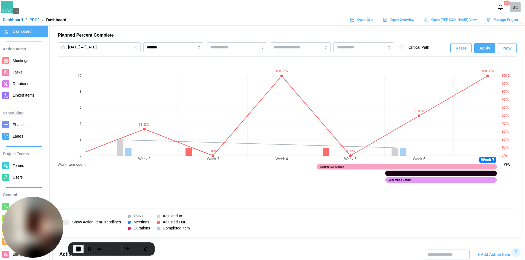
scroll to position [0, 76]
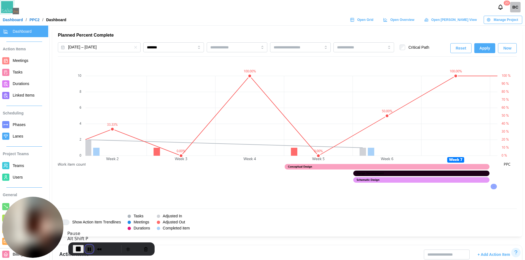
click at [88, 247] on button "Pause Recording" at bounding box center [89, 249] width 9 height 9
click at [85, 247] on span "Play Recording" at bounding box center [88, 249] width 7 height 7
click at [81, 250] on span "End Recording" at bounding box center [78, 249] width 7 height 7
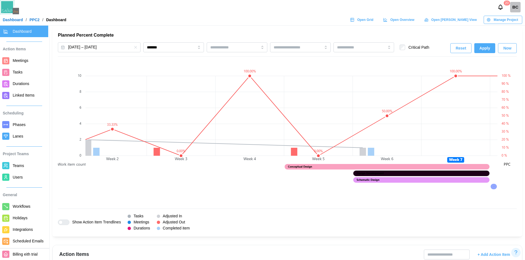
scroll to position [0, 137]
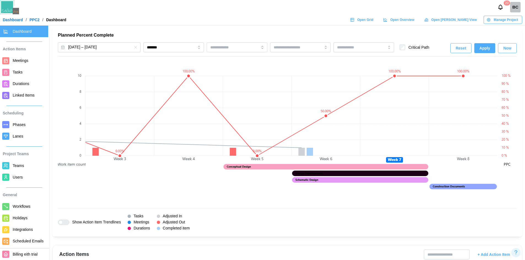
click at [63, 222] on div at bounding box center [61, 223] width 4 height 4
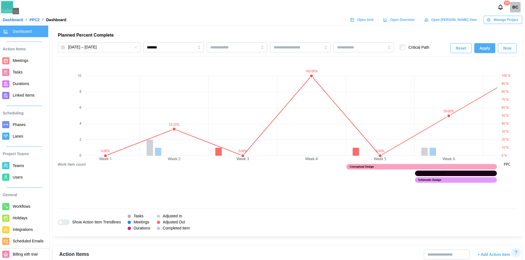
scroll to position [0, 0]
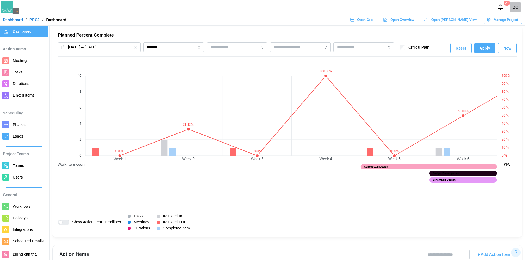
click at [14, 68] on link "Tasks" at bounding box center [24, 73] width 48 height 12
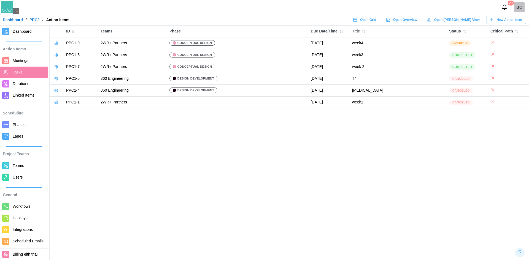
click at [285, 19] on span "New Action Item" at bounding box center [509, 20] width 26 height 8
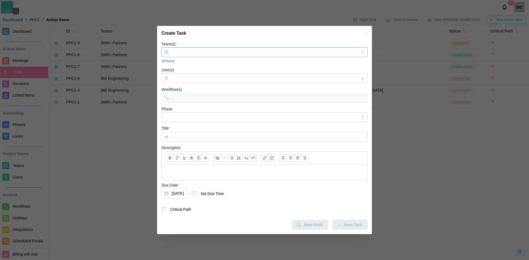
click at [214, 53] on input "Team(s) *" at bounding box center [265, 52] width 186 height 4
click at [192, 78] on input "User(s)" at bounding box center [265, 78] width 186 height 4
click at [192, 94] on div "2WR+ Partners" at bounding box center [264, 92] width 197 height 5
click at [188, 102] on div "Workflow(s)" at bounding box center [264, 94] width 206 height 17
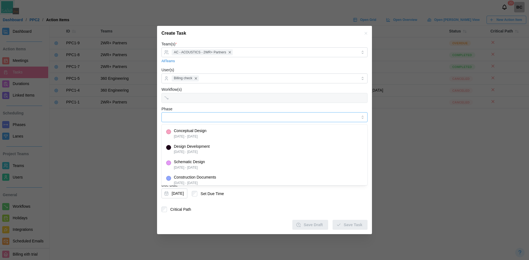
click at [185, 117] on input "Phase" at bounding box center [264, 117] width 206 height 10
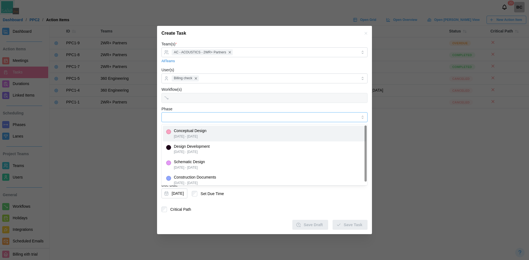
type input "**********"
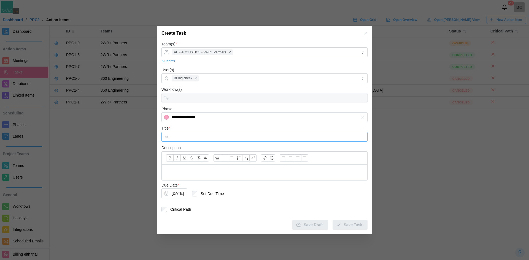
click at [180, 138] on input "Title *" at bounding box center [264, 137] width 206 height 10
click at [198, 139] on input "Title *" at bounding box center [264, 137] width 206 height 10
type input "**********"
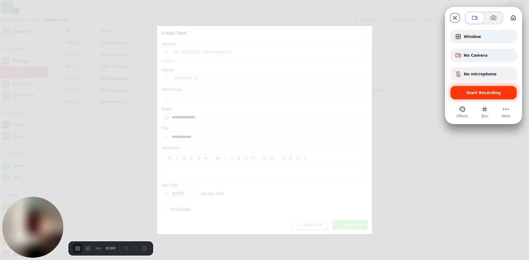
click at [285, 95] on span "Start Recording" at bounding box center [483, 93] width 34 height 4
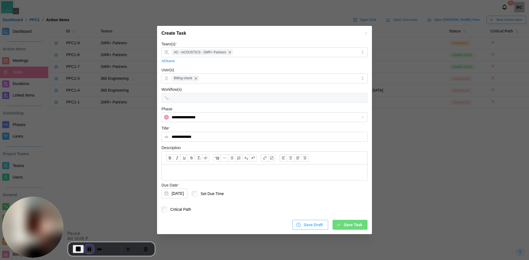
click at [88, 248] on button "Pause Recording" at bounding box center [89, 249] width 9 height 9
click at [88, 249] on span "Play Recording" at bounding box center [88, 249] width 7 height 7
click at [183, 178] on div at bounding box center [264, 173] width 205 height 16
click at [185, 191] on button "[DATE]" at bounding box center [174, 194] width 26 height 10
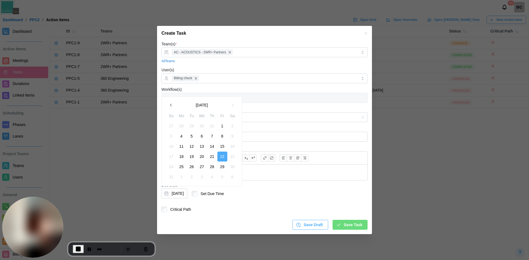
click at [169, 111] on div "[DATE] Su Mo Tu We Th Fr Sa 27 28 29 30 31 1 2 3 4 5 6 7 8 9 10 11 12 13 14 15 …" at bounding box center [201, 141] width 71 height 82
click at [170, 107] on icon "button" at bounding box center [171, 105] width 4 height 4
click at [198, 157] on button "23" at bounding box center [202, 157] width 10 height 10
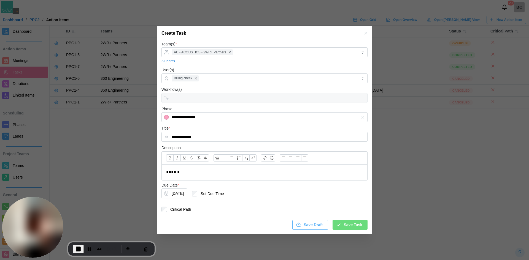
click at [285, 226] on span "Save Draft" at bounding box center [312, 224] width 19 height 9
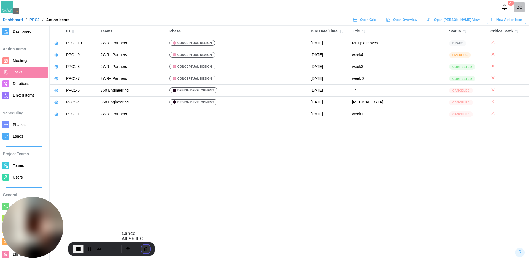
click at [145, 248] on button "Cancel Recording" at bounding box center [145, 249] width 9 height 9
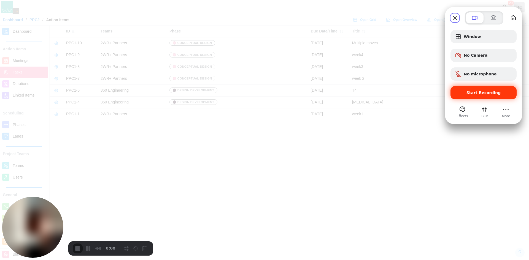
click at [285, 96] on div "Start Recording" at bounding box center [483, 92] width 66 height 13
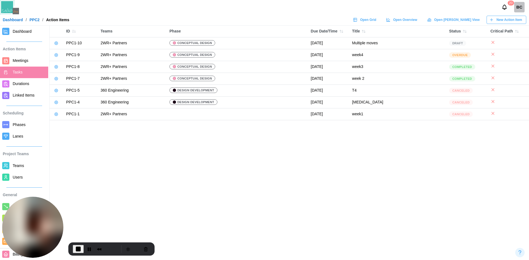
click at [285, 44] on span "Draft" at bounding box center [457, 43] width 11 height 5
click at [56, 43] on icon at bounding box center [56, 43] width 4 height 4
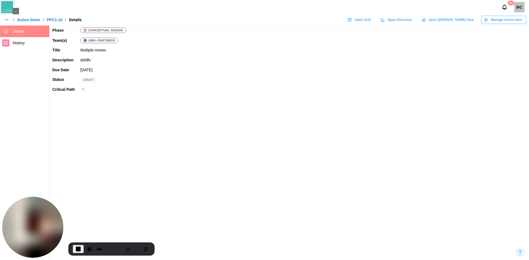
click at [285, 17] on span "Manage Action Item" at bounding box center [506, 20] width 31 height 8
click at [256, 76] on td "Draft" at bounding box center [303, 80] width 451 height 10
click at [20, 19] on link "Action Items" at bounding box center [28, 20] width 23 height 4
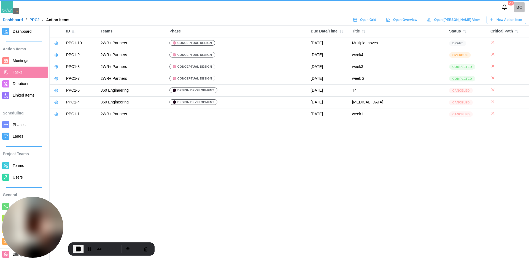
click at [28, 29] on span "Dashboard" at bounding box center [22, 31] width 19 height 4
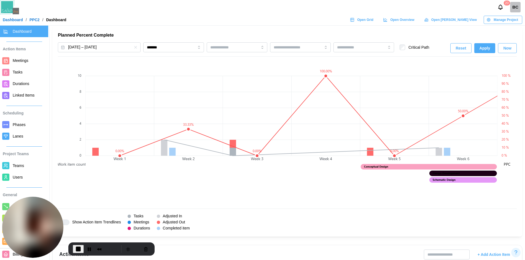
click at [20, 72] on span "Tasks" at bounding box center [18, 72] width 10 height 4
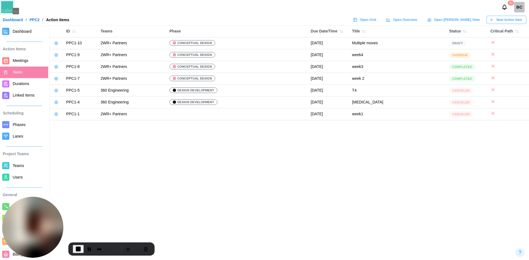
click at [59, 43] on link at bounding box center [56, 43] width 8 height 8
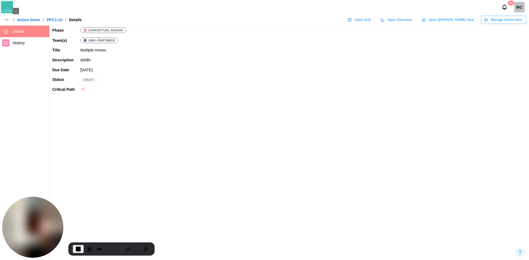
click at [285, 22] on icon "button" at bounding box center [486, 20] width 4 height 4
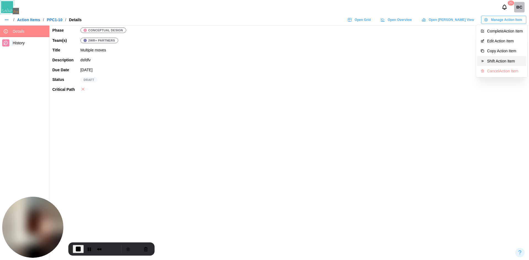
click at [285, 57] on button "Shift Action Item" at bounding box center [501, 61] width 49 height 10
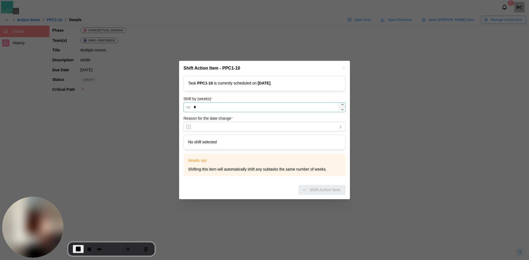
type input "*"
click at [285, 106] on div at bounding box center [342, 107] width 6 height 9
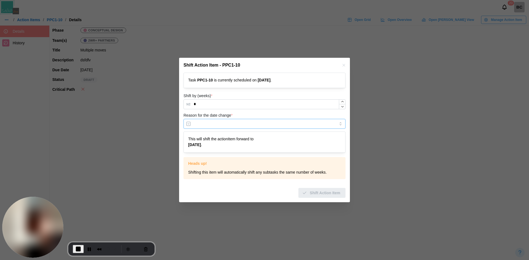
click at [255, 124] on input "Reason for the date change *" at bounding box center [264, 124] width 162 height 10
click at [199, 130] on form "Task PPC1 - 10 is currently scheduled on [DATE] . Shift by (weeks) * * Reason f…" at bounding box center [264, 135] width 162 height 125
click at [206, 125] on input "Reason for the date change *" at bounding box center [264, 124] width 162 height 10
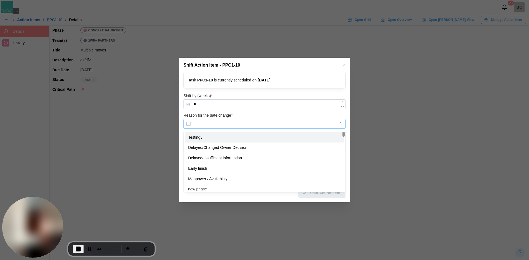
type input "********"
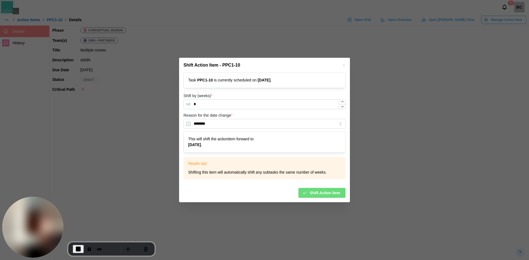
click at [285, 194] on span "Shift Action Item" at bounding box center [325, 192] width 31 height 9
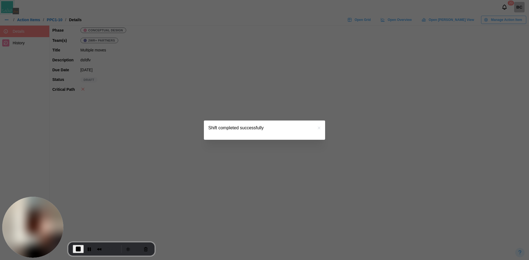
click at [285, 127] on icon "button" at bounding box center [319, 128] width 4 height 4
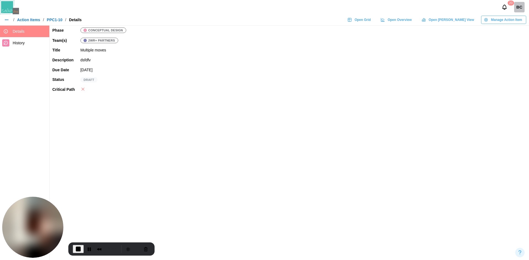
click at [29, 20] on link "Action Items" at bounding box center [28, 20] width 23 height 4
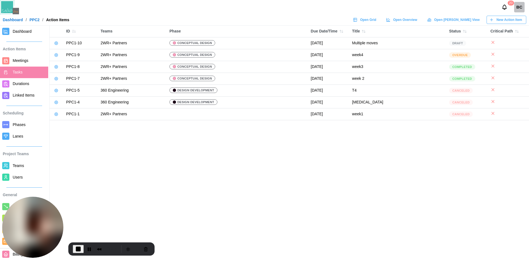
click at [31, 37] on div "Dashboard Action Items Meetings Tasks Durations Linked Items Scheduling Phases …" at bounding box center [24, 136] width 49 height 221
click at [31, 34] on span "Dashboard" at bounding box center [29, 31] width 33 height 7
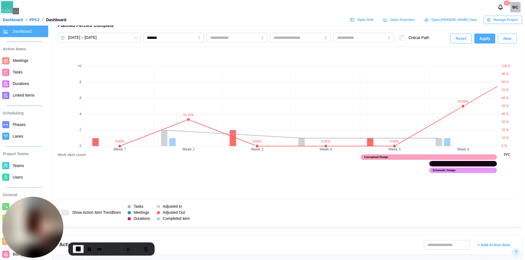
scroll to position [0, 109]
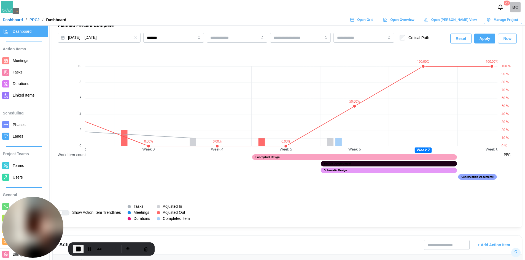
click at [19, 69] on span "Tasks" at bounding box center [29, 72] width 33 height 7
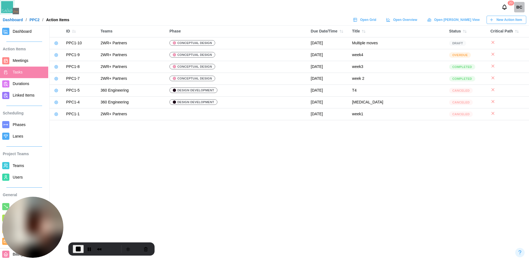
click at [55, 43] on icon at bounding box center [56, 43] width 3 height 3
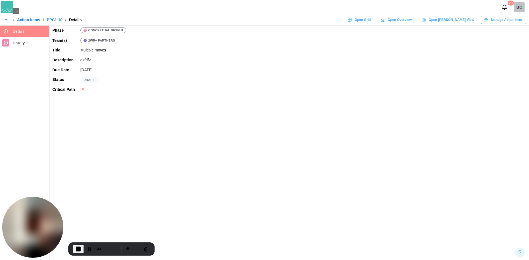
click at [285, 17] on span "Manage Action Item" at bounding box center [506, 20] width 31 height 8
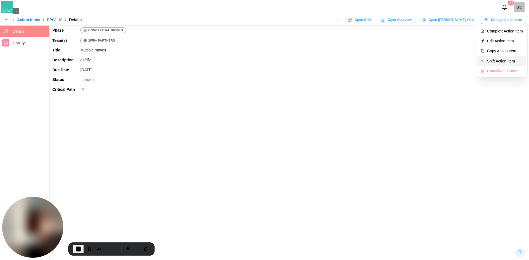
click at [285, 59] on div "Shift Action Item" at bounding box center [505, 61] width 36 height 4
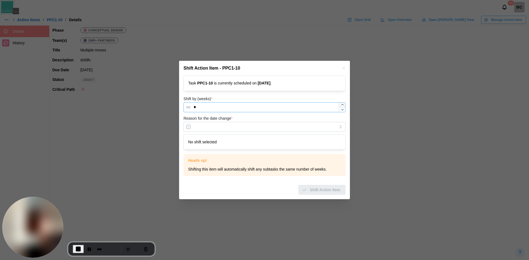
type input "*"
click at [285, 105] on div at bounding box center [342, 107] width 6 height 9
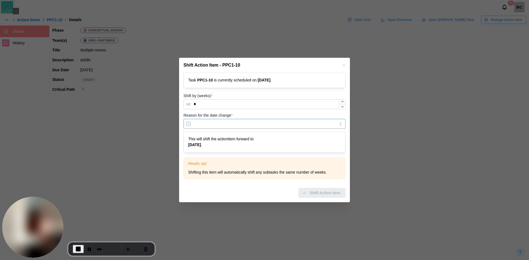
click at [247, 128] on input "Reason for the date change *" at bounding box center [264, 124] width 162 height 10
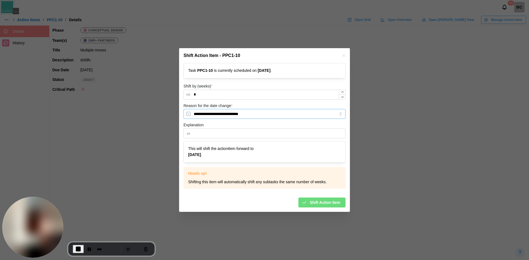
type input "**********"
click at [256, 129] on input "Explanation" at bounding box center [264, 134] width 162 height 10
type input "****"
click at [285, 206] on span "Shift Action Item" at bounding box center [325, 202] width 31 height 9
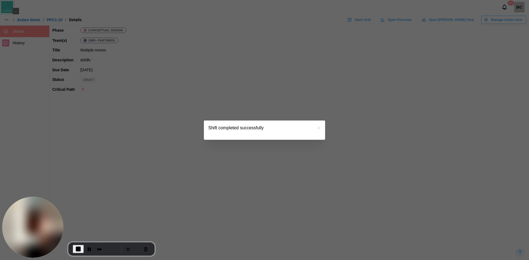
click at [285, 128] on icon "button" at bounding box center [319, 128] width 2 height 2
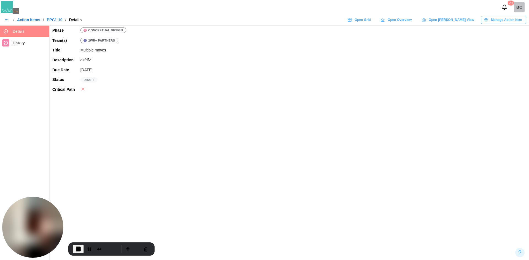
click at [30, 18] on link "Action Items" at bounding box center [28, 20] width 23 height 4
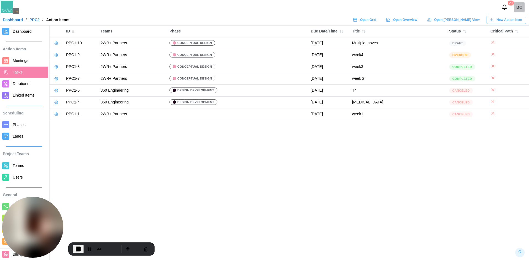
click at [30, 30] on span "Dashboard" at bounding box center [22, 31] width 19 height 4
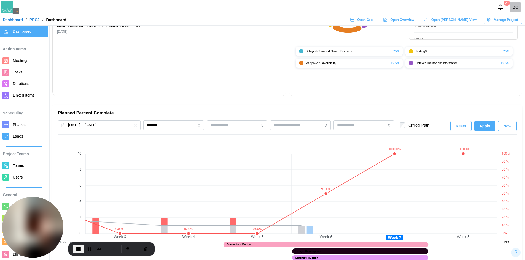
scroll to position [330, 0]
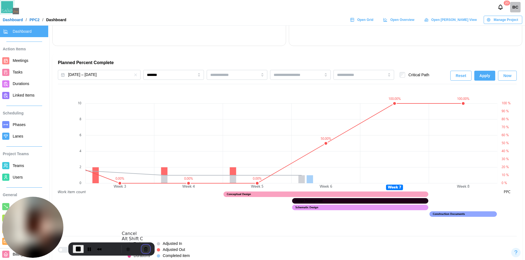
click at [143, 248] on button "Cancel Recording" at bounding box center [145, 249] width 9 height 9
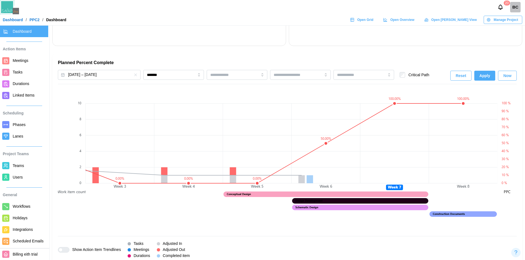
click at [26, 61] on span "Meetings" at bounding box center [21, 60] width 16 height 4
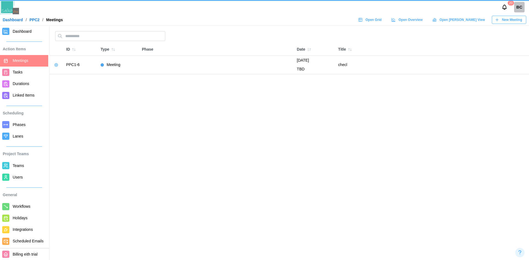
click at [26, 34] on span "Dashboard" at bounding box center [22, 31] width 19 height 4
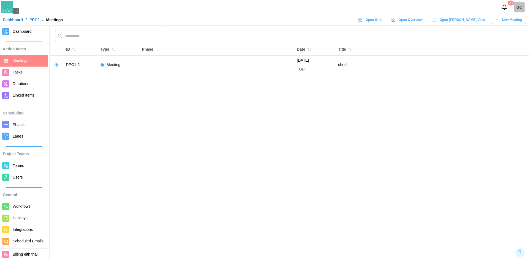
click at [24, 34] on span "Dashboard" at bounding box center [22, 31] width 19 height 4
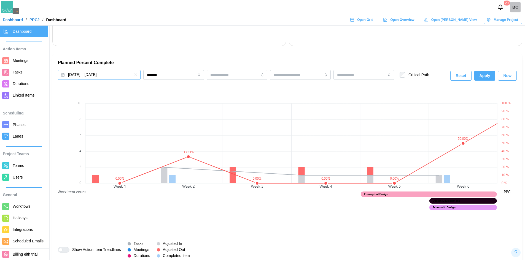
click at [122, 74] on button "[DATE] – [DATE]" at bounding box center [99, 75] width 83 height 10
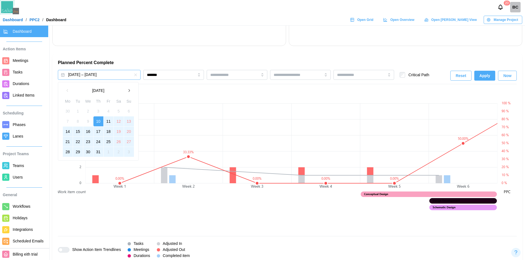
click at [187, 62] on h2 "Planned Percent Complete" at bounding box center [287, 63] width 459 height 6
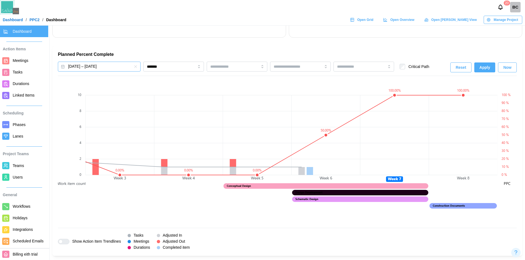
scroll to position [339, 0]
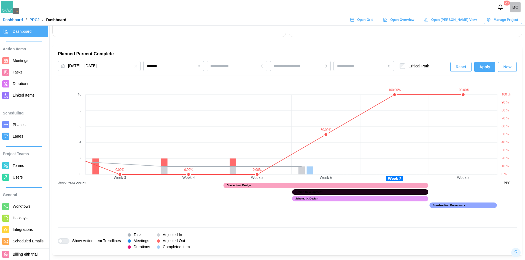
click at [23, 62] on span "Meetings" at bounding box center [21, 60] width 16 height 4
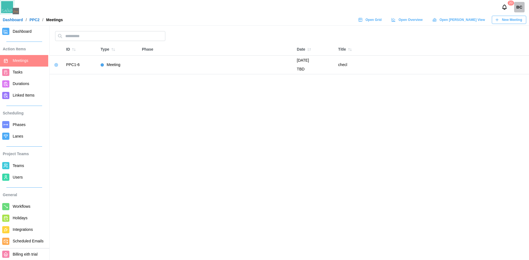
click at [21, 71] on span "Tasks" at bounding box center [29, 72] width 33 height 7
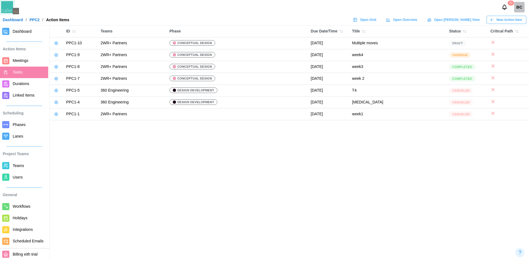
click at [57, 45] on icon at bounding box center [56, 43] width 3 height 3
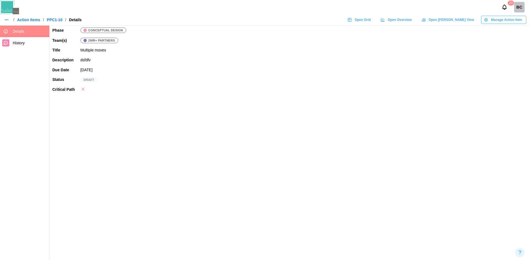
click at [285, 20] on icon "button" at bounding box center [485, 19] width 1 height 1
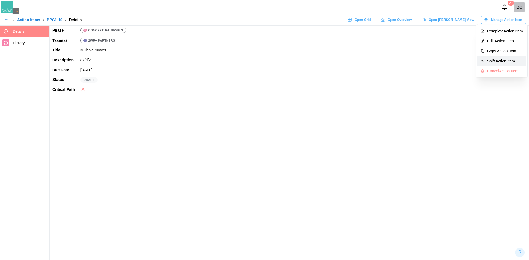
click at [285, 69] on div "Cancel Action Item" at bounding box center [505, 71] width 36 height 4
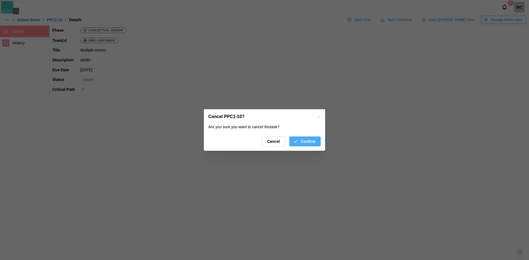
click at [285, 142] on span "Confirm" at bounding box center [307, 141] width 15 height 9
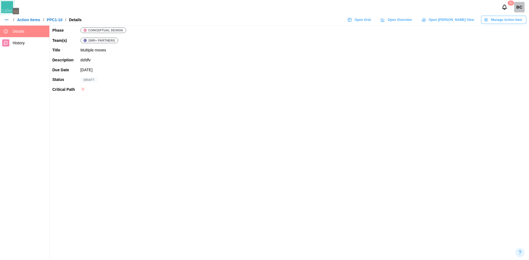
click at [36, 18] on link "Action Items" at bounding box center [28, 20] width 23 height 4
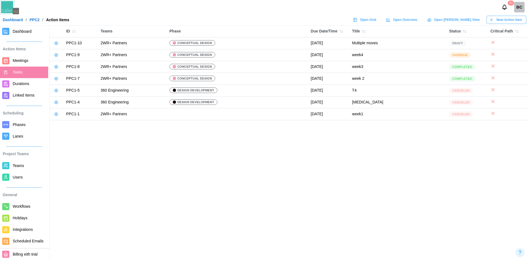
click at [54, 79] on icon at bounding box center [56, 79] width 4 height 4
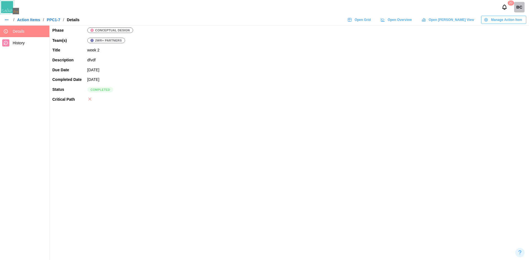
click at [31, 19] on link "Action Items" at bounding box center [28, 20] width 23 height 4
click at [285, 22] on span "Manage Action Item" at bounding box center [506, 20] width 31 height 8
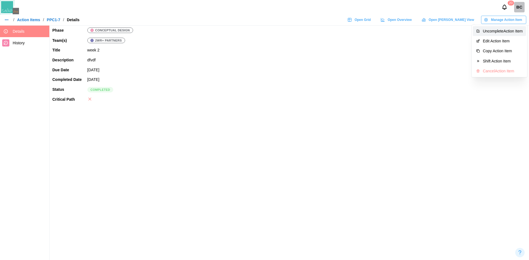
click at [285, 31] on div "Uncomplete Action Item" at bounding box center [503, 31] width 40 height 4
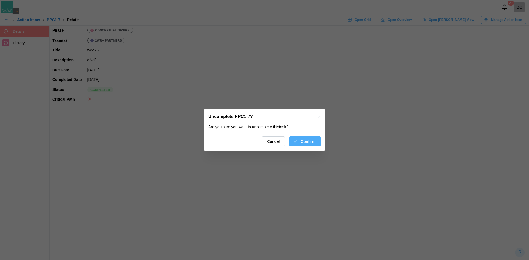
click at [285, 116] on icon "button" at bounding box center [319, 116] width 2 height 2
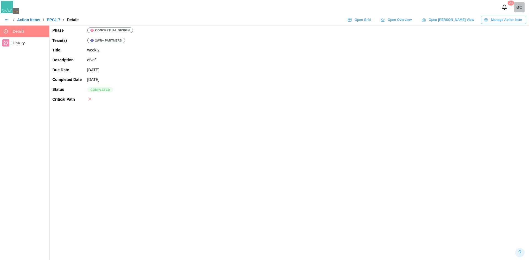
click at [285, 21] on span "Manage Action Item" at bounding box center [506, 20] width 31 height 8
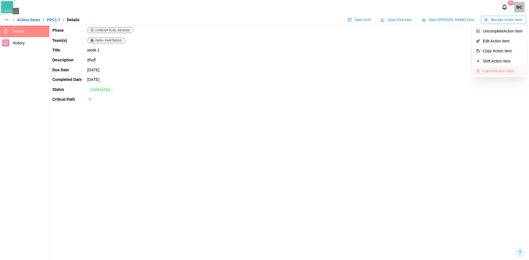
click at [285, 69] on div "Cancel Action Item" at bounding box center [503, 71] width 40 height 4
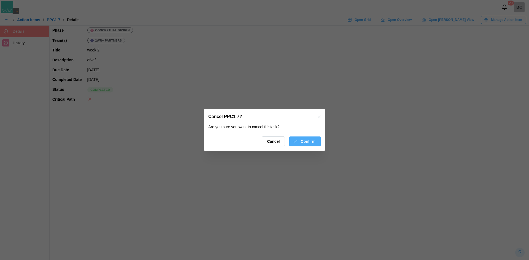
click at [285, 141] on div "Confirm" at bounding box center [304, 141] width 23 height 9
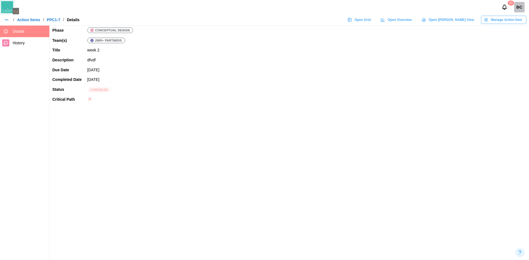
click at [36, 17] on div "/ Action Items / PPC1-7 / Details" at bounding box center [41, 20] width 77 height 8
click at [36, 18] on link "Action Items" at bounding box center [28, 20] width 23 height 4
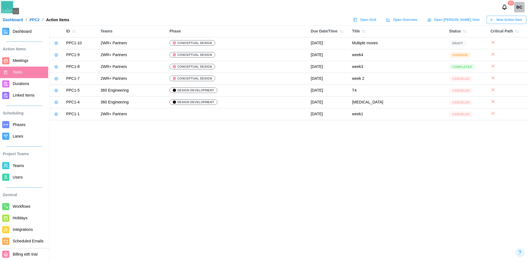
click at [56, 67] on icon at bounding box center [56, 67] width 4 height 4
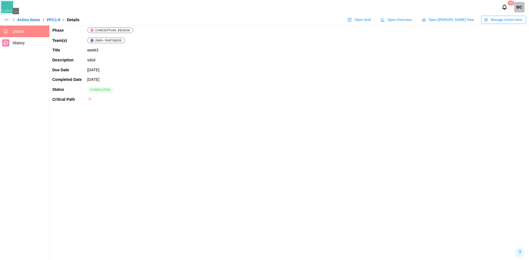
click at [285, 18] on icon "button" at bounding box center [486, 20] width 4 height 4
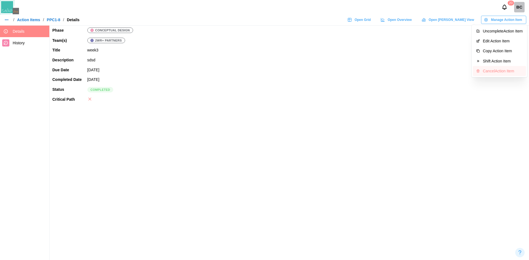
click at [285, 67] on button "Cancel Action Item" at bounding box center [499, 71] width 53 height 10
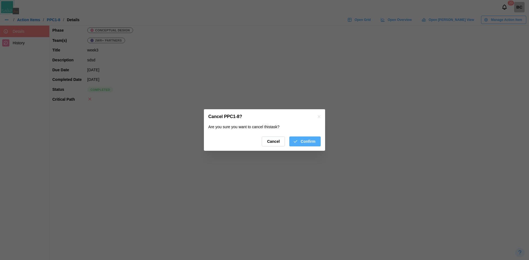
click at [285, 142] on span "Confirm" at bounding box center [307, 141] width 15 height 9
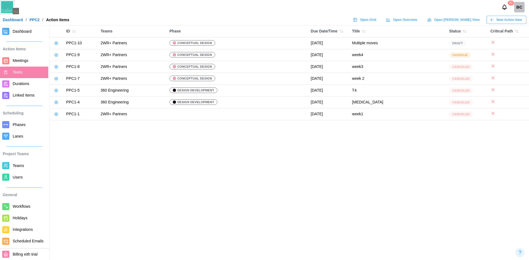
click at [56, 55] on icon at bounding box center [56, 55] width 1 height 1
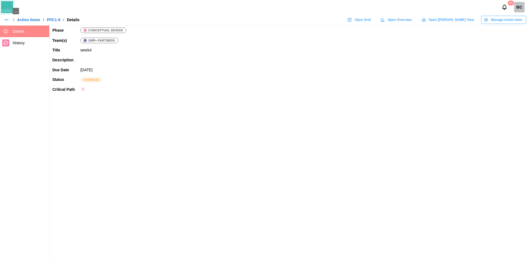
click at [285, 20] on span "Manage Action Item" at bounding box center [506, 20] width 31 height 8
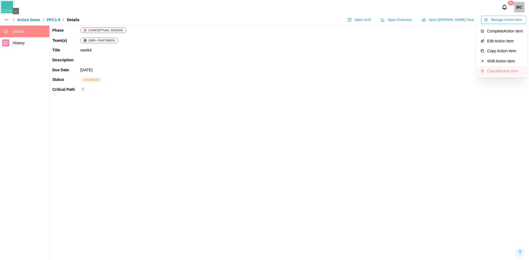
click at [285, 67] on button "Cancel Action Item" at bounding box center [501, 71] width 49 height 10
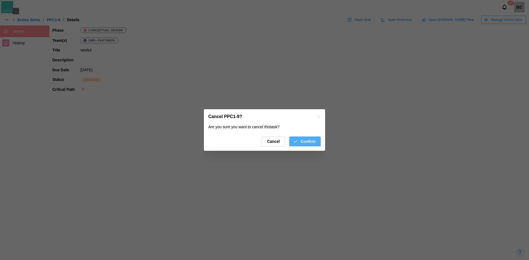
click at [285, 142] on span "Confirm" at bounding box center [307, 141] width 15 height 9
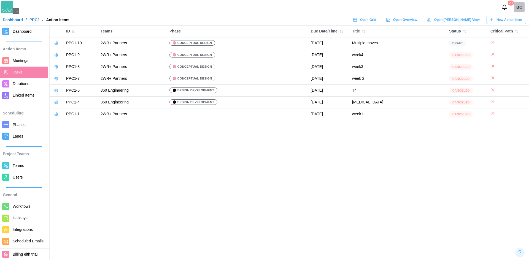
click at [59, 45] on link at bounding box center [56, 43] width 8 height 8
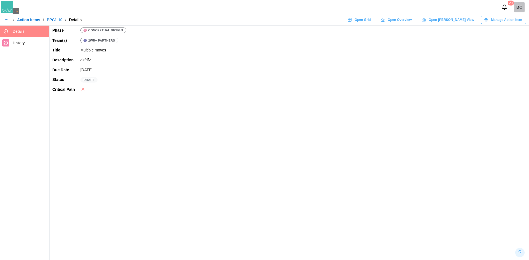
click at [285, 21] on span "Manage Action Item" at bounding box center [506, 20] width 31 height 8
click at [285, 60] on div "Uncancel Action Item" at bounding box center [505, 61] width 35 height 4
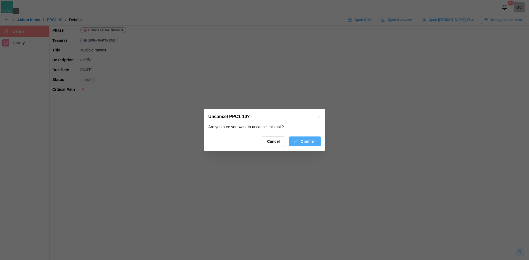
click at [285, 118] on icon "button" at bounding box center [319, 117] width 4 height 4
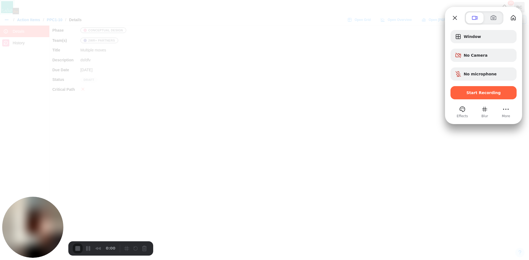
click at [285, 89] on div at bounding box center [264, 130] width 529 height 260
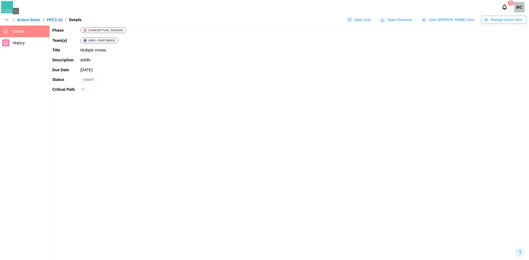
click at [285, 19] on span "Manage Action Item" at bounding box center [506, 20] width 31 height 8
click at [285, 57] on button "Uncancel Action Item" at bounding box center [502, 61] width 48 height 10
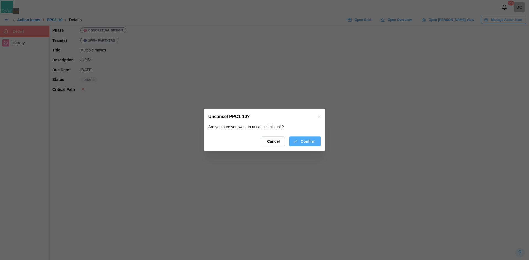
click at [285, 141] on icon "button" at bounding box center [295, 141] width 5 height 5
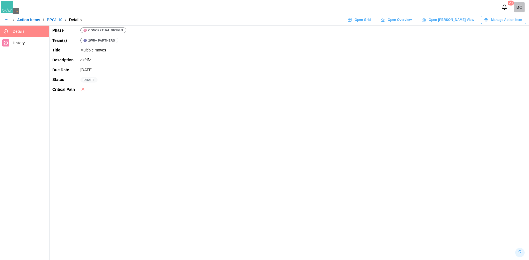
click at [285, 20] on span "Manage Action Item" at bounding box center [506, 20] width 31 height 8
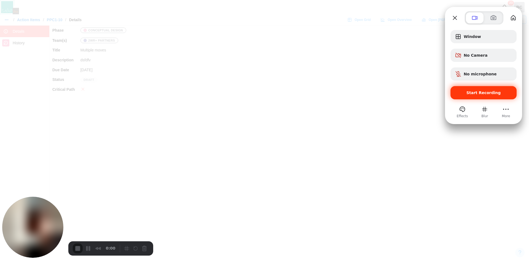
click at [285, 94] on span "Start Recording" at bounding box center [483, 93] width 34 height 4
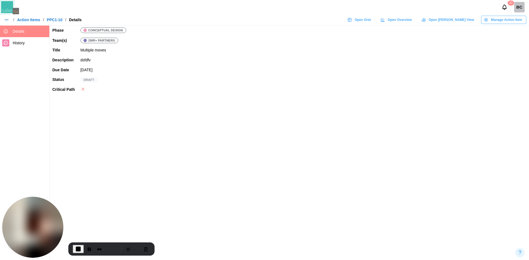
click at [285, 22] on span "Manage Action Item" at bounding box center [506, 20] width 31 height 8
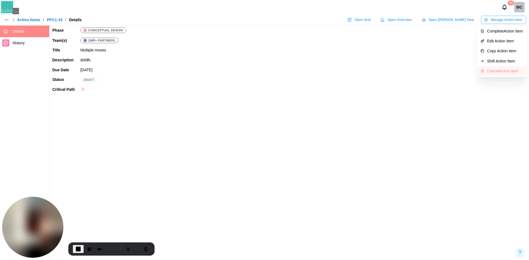
click at [285, 72] on div "Cancel Action Item" at bounding box center [505, 71] width 36 height 4
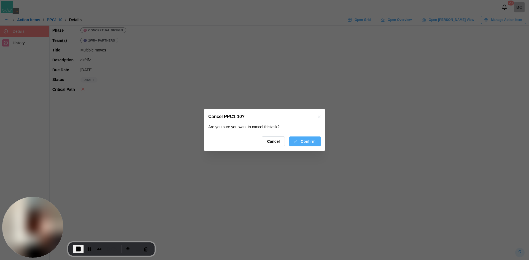
click at [285, 142] on div "Confirm" at bounding box center [304, 141] width 23 height 9
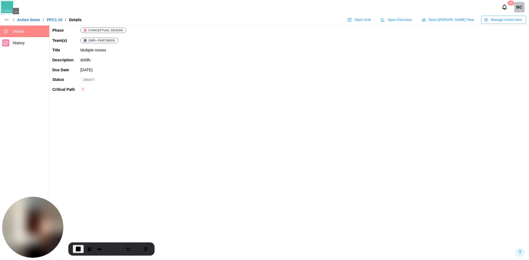
click at [32, 18] on link "Action Items" at bounding box center [28, 20] width 23 height 4
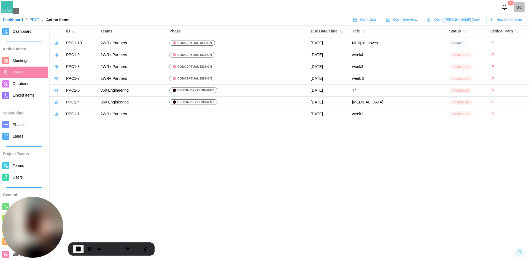
click at [17, 31] on span "Dashboard" at bounding box center [22, 31] width 19 height 4
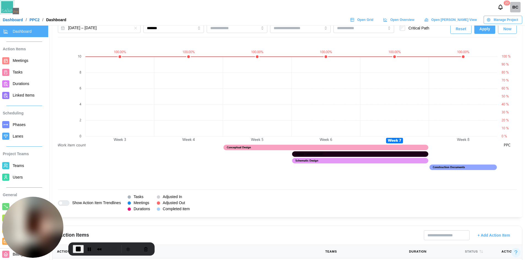
scroll to position [358, 0]
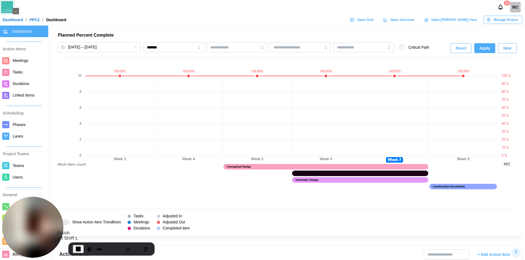
click at [78, 250] on span "End Recording" at bounding box center [78, 249] width 7 height 7
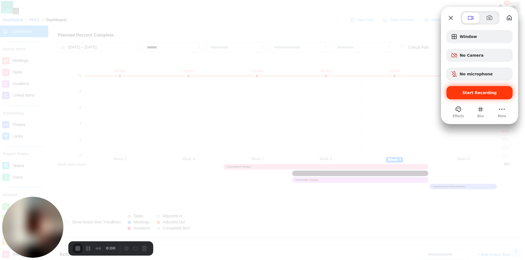
click at [285, 97] on div "Start Recording" at bounding box center [479, 92] width 66 height 13
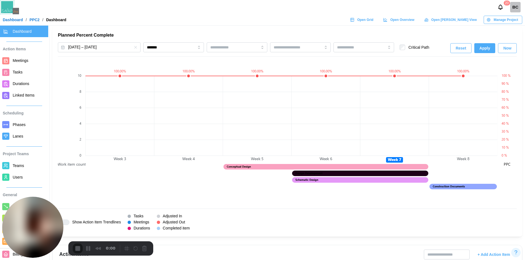
click at [22, 69] on span "Tasks" at bounding box center [29, 72] width 33 height 7
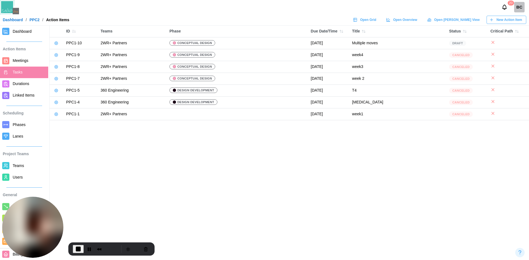
click at [285, 21] on div "New Action Item" at bounding box center [505, 20] width 33 height 8
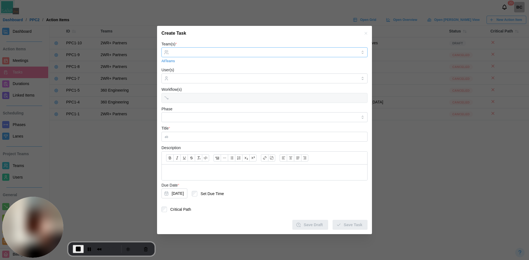
click at [198, 49] on div at bounding box center [263, 52] width 187 height 9
click at [197, 78] on input "User(s)" at bounding box center [265, 78] width 186 height 4
click at [196, 117] on input "Phase" at bounding box center [264, 117] width 206 height 10
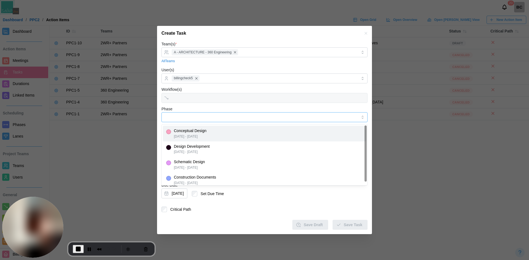
type input "**********"
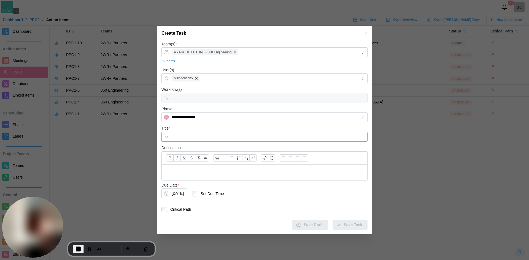
click at [196, 137] on input "Title *" at bounding box center [264, 137] width 206 height 10
type input "**********"
click at [187, 194] on button "[DATE]" at bounding box center [174, 194] width 26 height 10
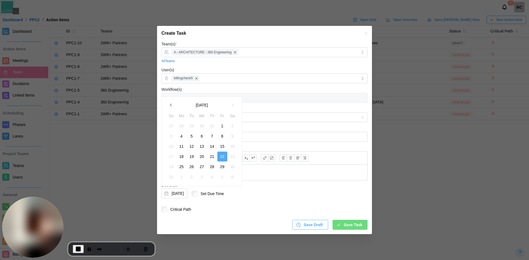
click at [170, 109] on button "button" at bounding box center [171, 105] width 10 height 10
click at [203, 137] on button "9" at bounding box center [202, 136] width 10 height 10
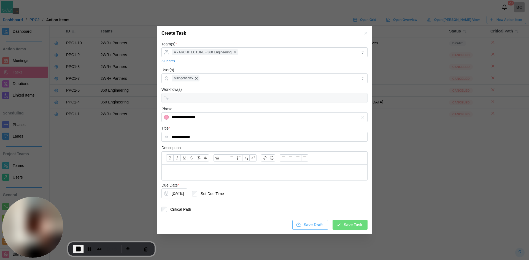
click at [285, 227] on span "Save Task" at bounding box center [353, 224] width 18 height 9
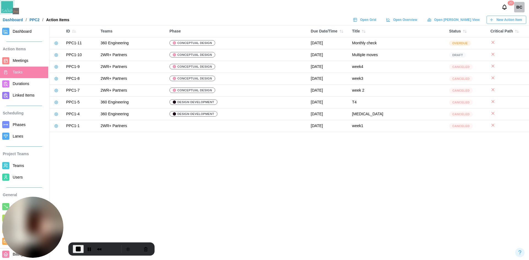
click at [25, 33] on span "Dashboard" at bounding box center [22, 31] width 19 height 4
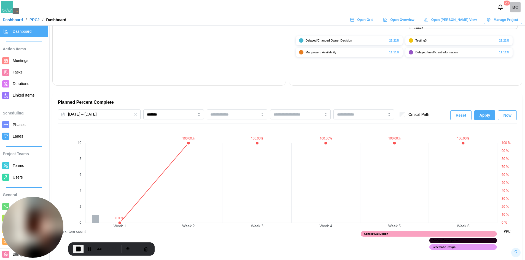
scroll to position [303, 0]
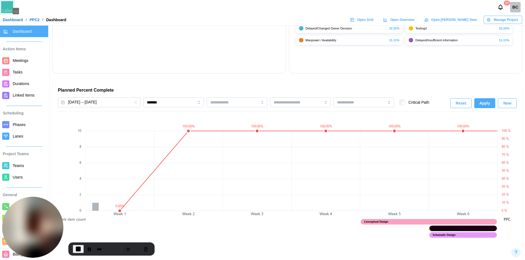
click at [21, 73] on span "Tasks" at bounding box center [18, 72] width 10 height 4
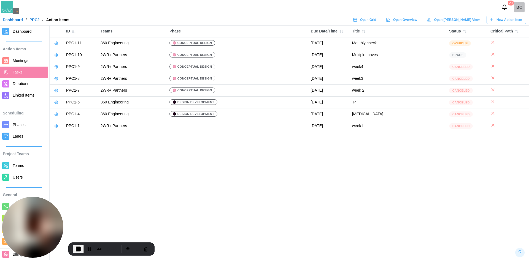
click at [58, 40] on link at bounding box center [56, 43] width 8 height 8
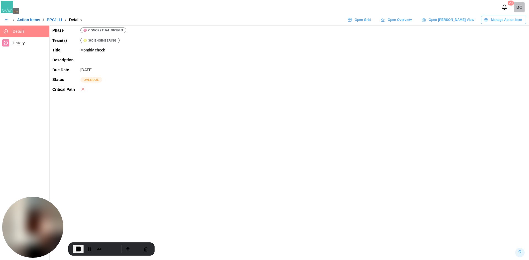
click at [285, 21] on span "Manage Action Item" at bounding box center [506, 20] width 31 height 8
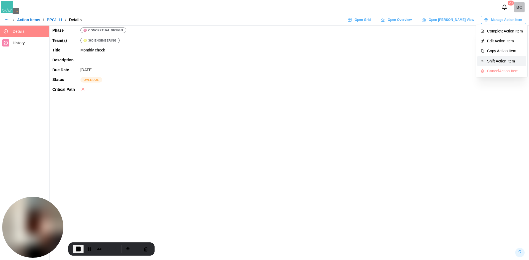
click at [285, 64] on button "Shift Action Item" at bounding box center [501, 61] width 49 height 10
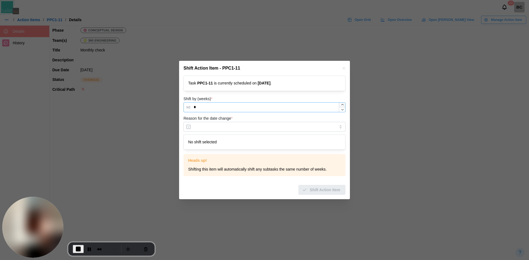
type input "*"
click at [285, 105] on div at bounding box center [342, 107] width 6 height 9
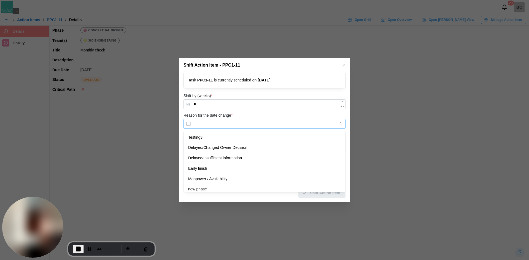
click at [261, 124] on input "Reason for the date change *" at bounding box center [264, 124] width 162 height 10
type input "********"
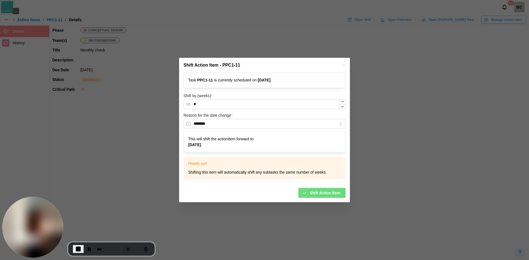
click at [285, 192] on span "Shift Action Item" at bounding box center [325, 192] width 31 height 9
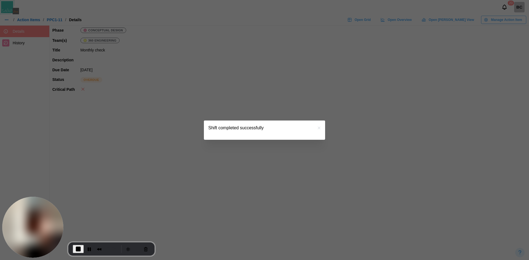
click at [285, 128] on icon "button" at bounding box center [319, 128] width 4 height 4
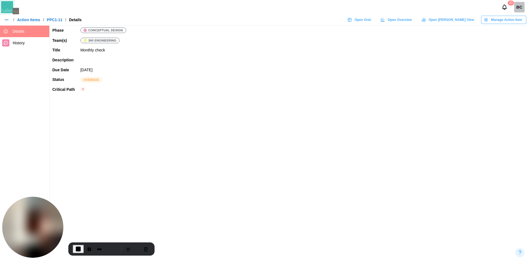
click at [285, 20] on span "Manage Action Item" at bounding box center [506, 20] width 31 height 8
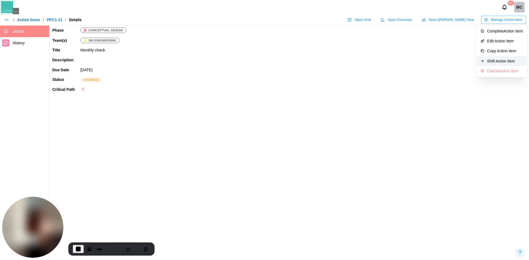
click at [285, 59] on div "Shift Action Item" at bounding box center [505, 61] width 36 height 4
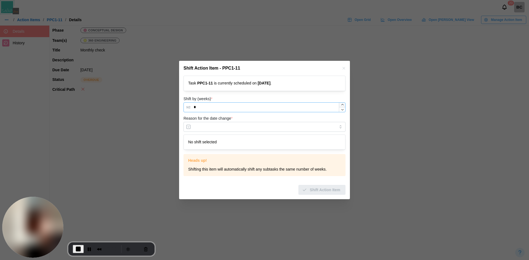
type input "*"
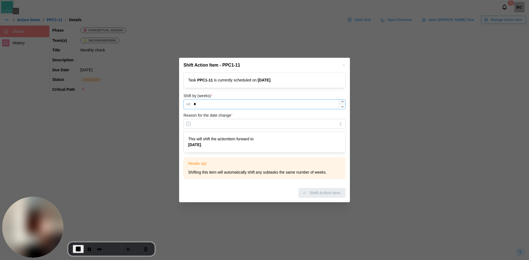
click at [285, 105] on div at bounding box center [342, 104] width 6 height 9
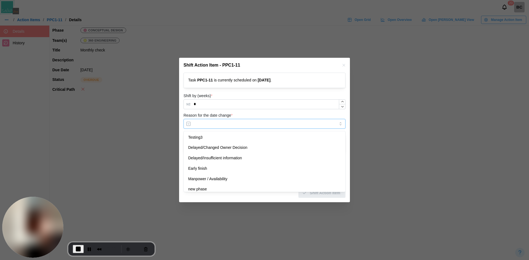
click at [285, 126] on input "Reason for the date change *" at bounding box center [264, 124] width 162 height 10
type input "**********"
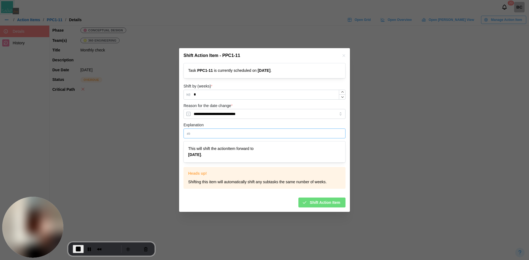
click at [285, 131] on input "Explanation" at bounding box center [264, 134] width 162 height 10
type input "*****"
click at [285, 206] on span "Shift Action Item" at bounding box center [325, 202] width 31 height 9
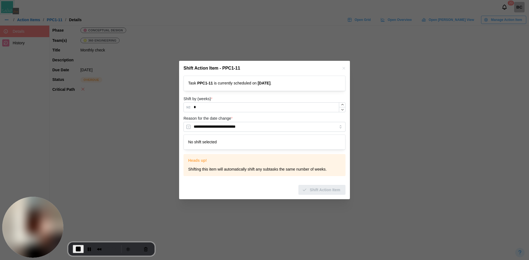
type input "*"
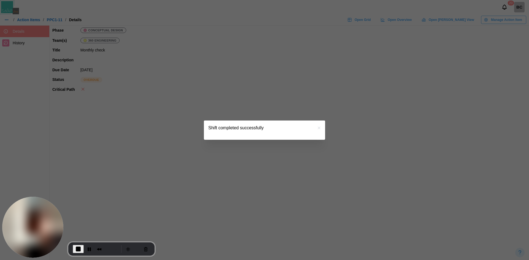
click at [285, 128] on icon "button" at bounding box center [319, 128] width 4 height 4
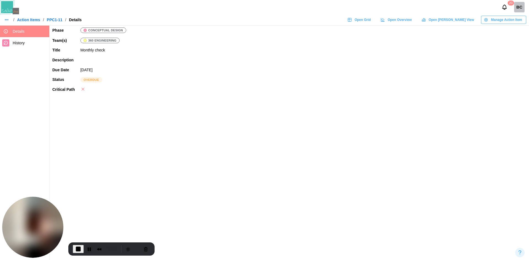
click at [26, 20] on link "Action Items" at bounding box center [28, 20] width 23 height 4
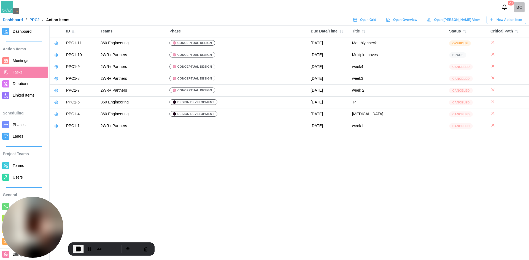
click at [4, 27] on link "Dashboard" at bounding box center [24, 32] width 48 height 12
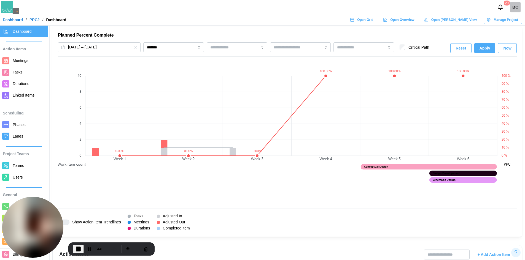
click at [17, 74] on span "Tasks" at bounding box center [18, 72] width 10 height 4
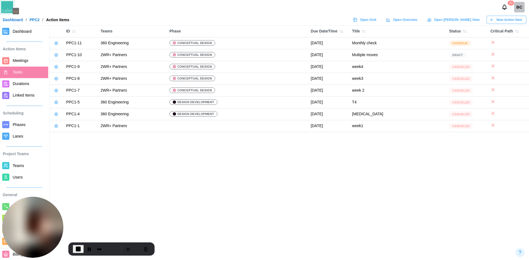
click at [54, 44] on icon at bounding box center [56, 43] width 4 height 4
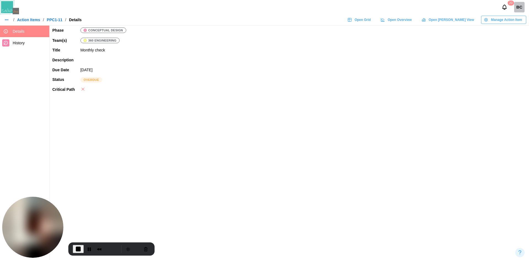
click at [285, 16] on span "Manage Action Item" at bounding box center [506, 20] width 31 height 8
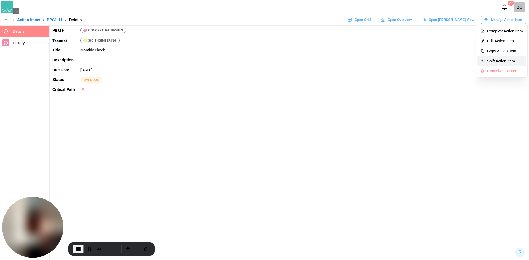
click at [285, 64] on button "Shift Action Item" at bounding box center [501, 61] width 49 height 10
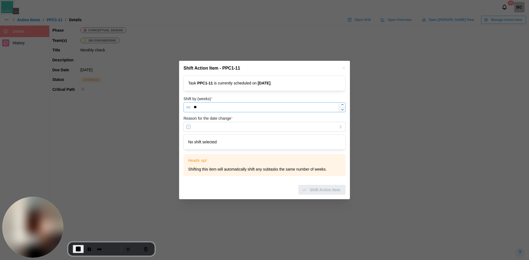
click at [285, 110] on form "Task PPC1 - 11 is currently scheduled on [DATE] . Shift by (weeks) * ** Reason …" at bounding box center [264, 135] width 162 height 119
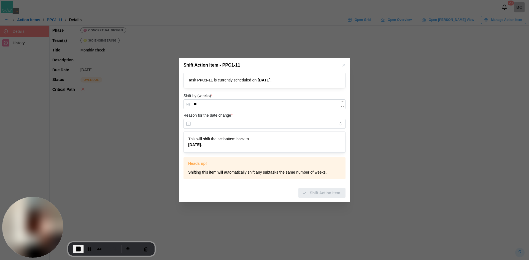
click at [285, 109] on div at bounding box center [341, 104] width 7 height 10
click at [285, 108] on icon "button" at bounding box center [342, 107] width 4 height 4
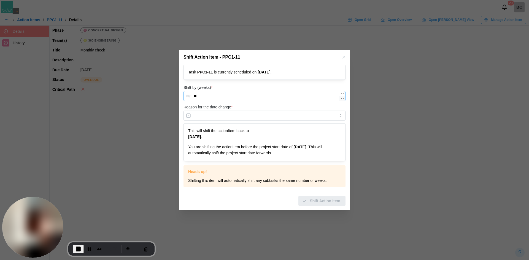
click at [285, 106] on form "Task PPC1 - 11 is currently scheduled on [DATE] . Shift by (weeks) * ** Reason …" at bounding box center [264, 135] width 162 height 141
type input "**"
click at [285, 98] on icon "button" at bounding box center [342, 98] width 2 height 1
click at [227, 109] on label "Reason for the date change *" at bounding box center [207, 107] width 49 height 6
click at [227, 111] on input "Reason for the date change *" at bounding box center [264, 116] width 162 height 10
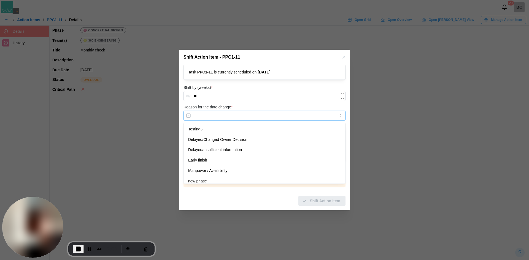
click at [226, 115] on input "Reason for the date change *" at bounding box center [264, 116] width 162 height 10
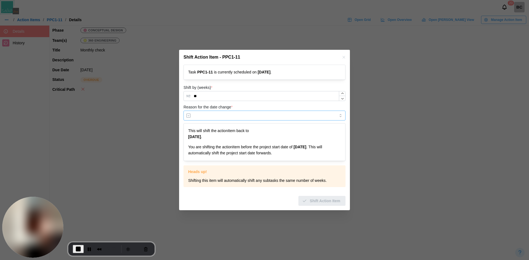
click at [224, 115] on input "Reason for the date change *" at bounding box center [264, 116] width 162 height 10
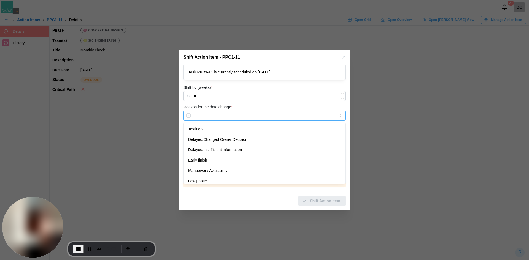
type input "**********"
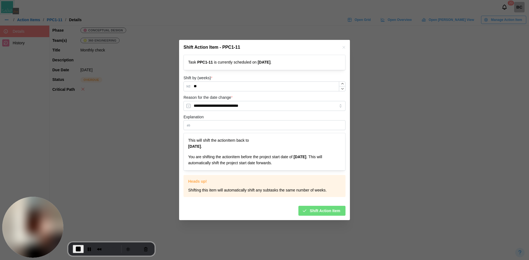
click at [285, 211] on span "Shift Action Item" at bounding box center [325, 210] width 31 height 9
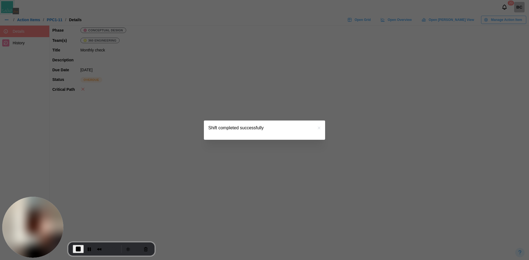
click at [285, 128] on icon "button" at bounding box center [319, 128] width 4 height 4
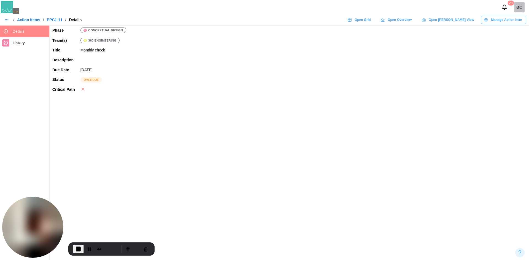
click at [28, 20] on link "Action Items" at bounding box center [28, 20] width 23 height 4
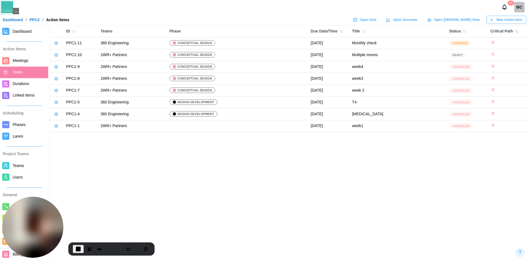
click at [27, 28] on span "Dashboard" at bounding box center [29, 31] width 33 height 7
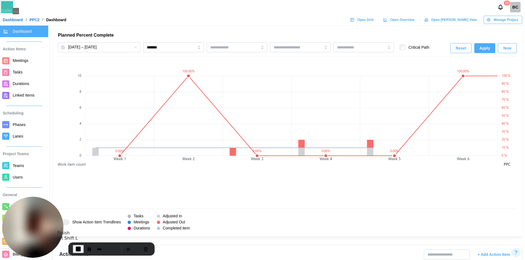
click at [79, 250] on span "End Recording" at bounding box center [78, 249] width 7 height 7
